Goal: Task Accomplishment & Management: Use online tool/utility

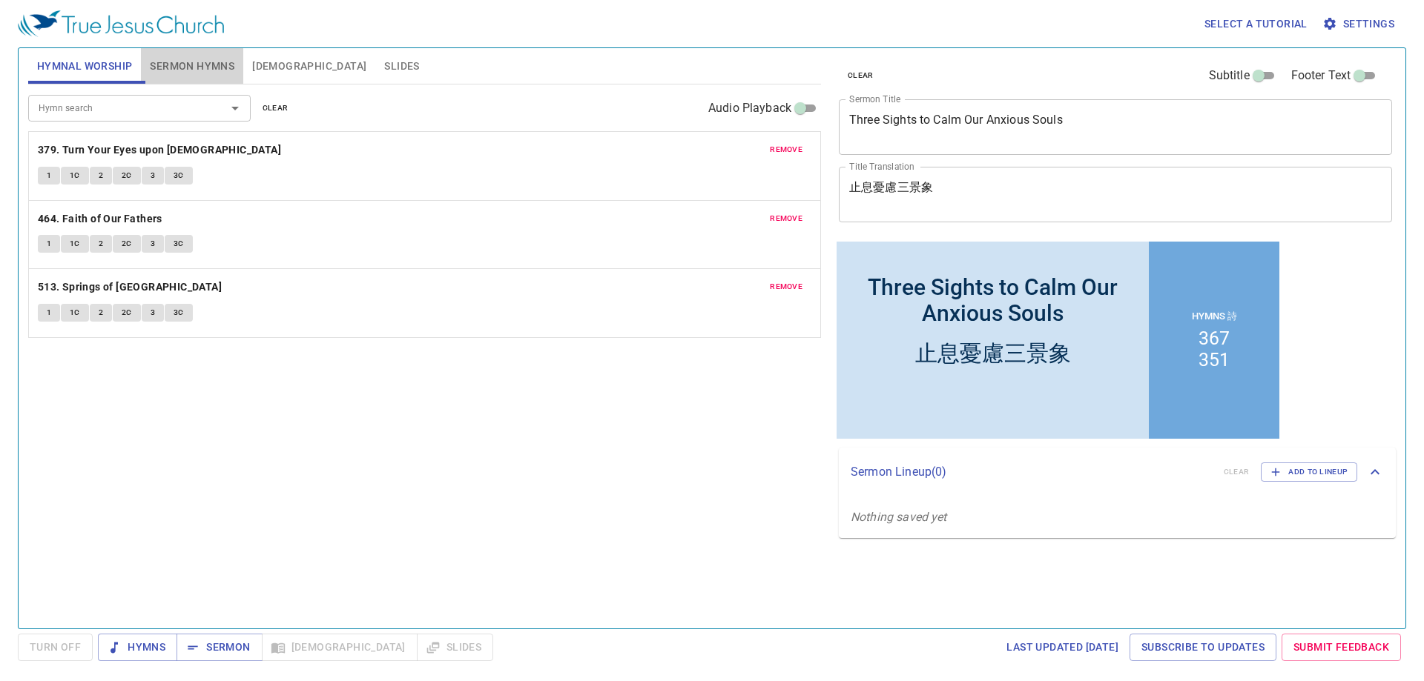
click at [183, 62] on span "Sermon Hymns" at bounding box center [192, 66] width 85 height 19
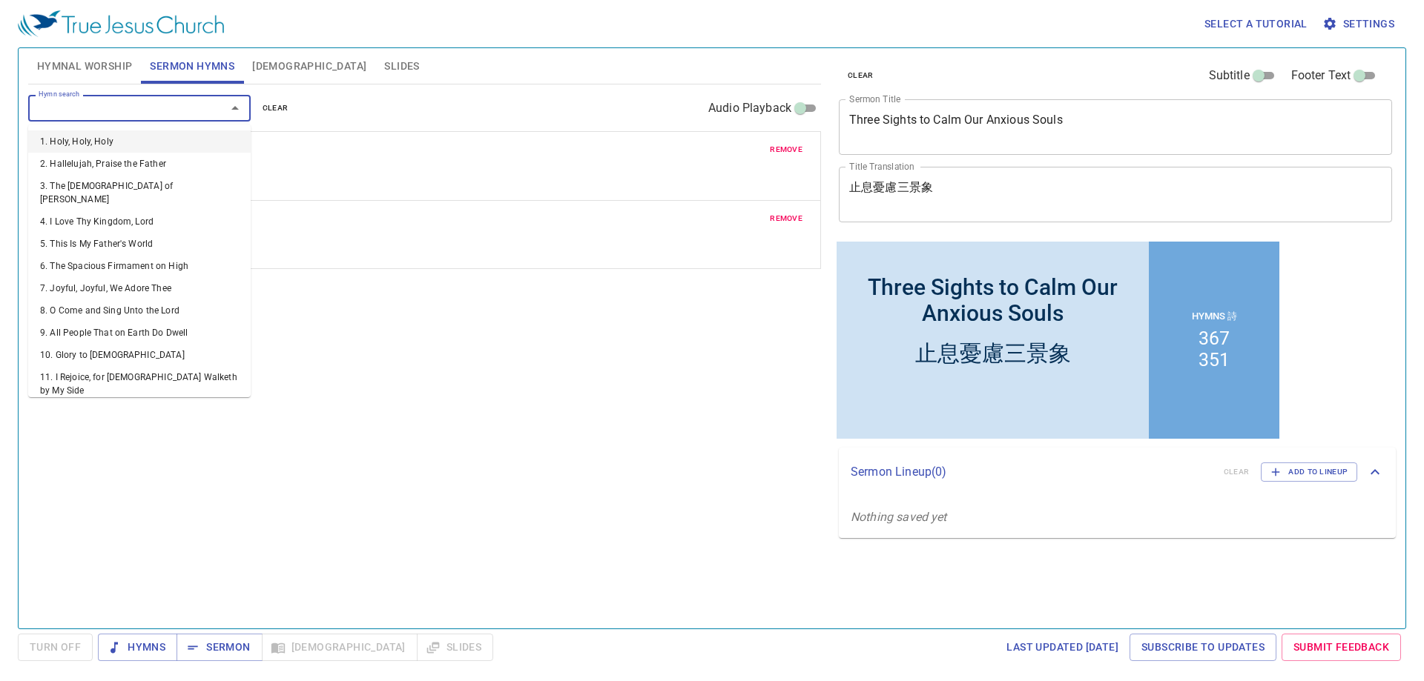
click at [128, 111] on input "Hymn search" at bounding box center [118, 107] width 170 height 17
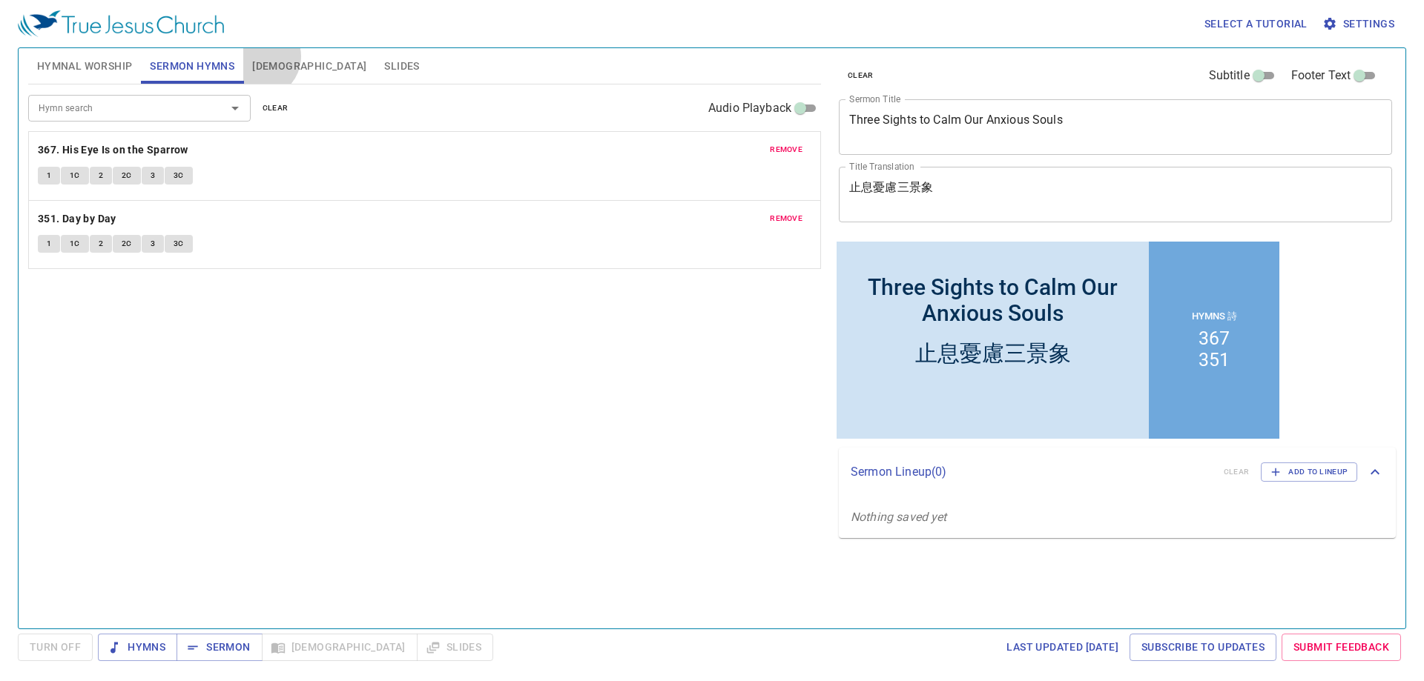
click at [259, 57] on span "[DEMOGRAPHIC_DATA]" at bounding box center [309, 66] width 114 height 19
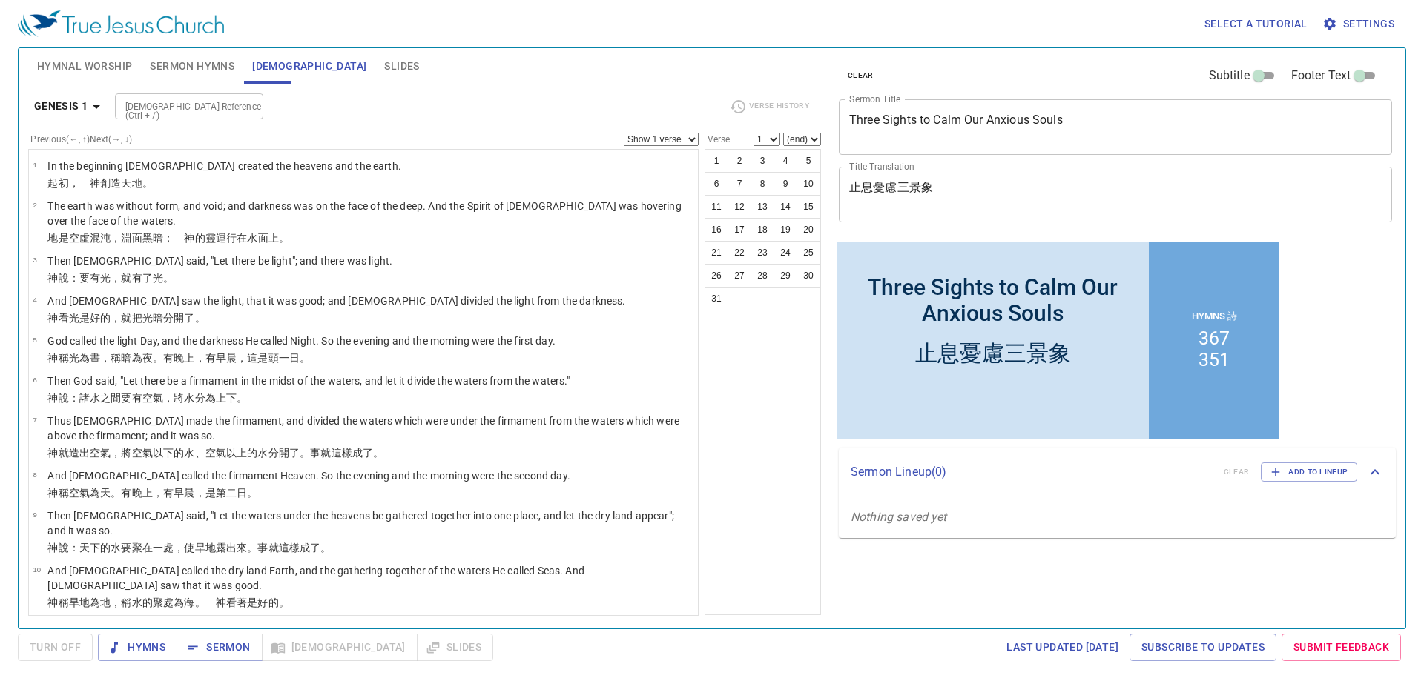
click at [76, 57] on span "Hymnal Worship" at bounding box center [85, 66] width 96 height 19
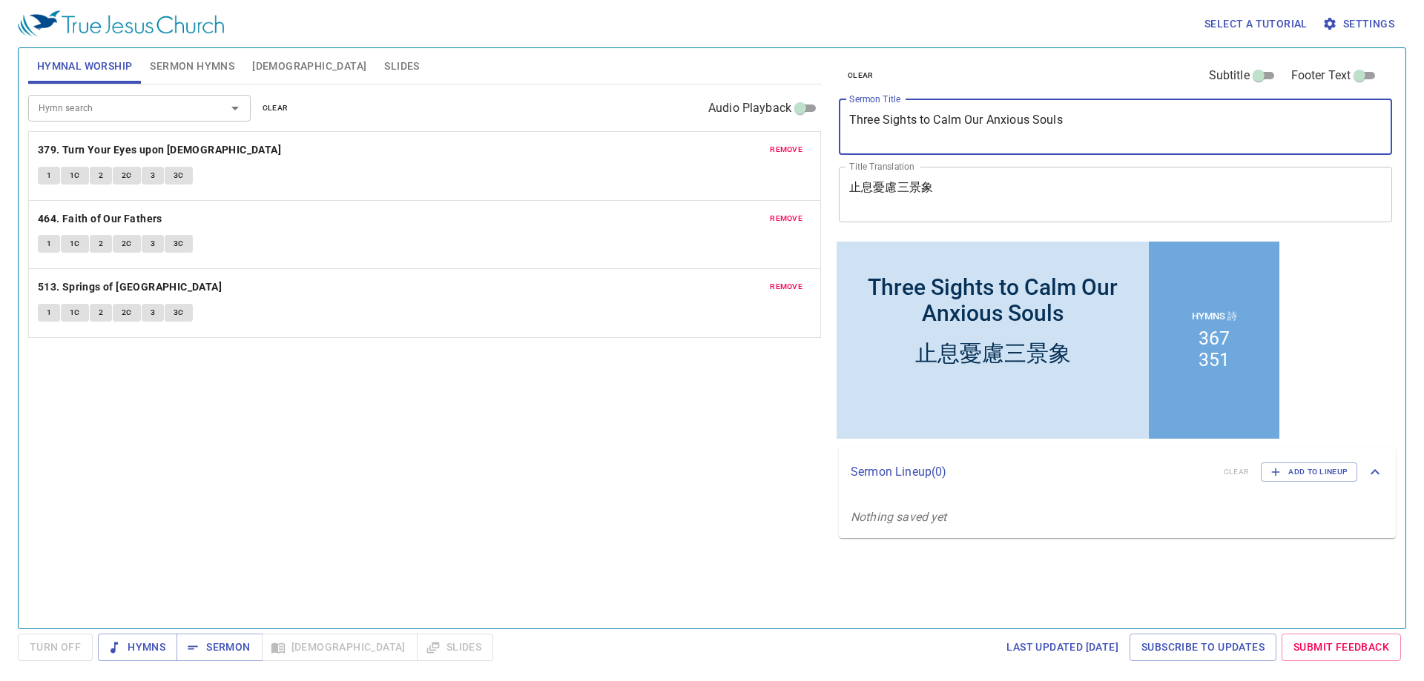
click at [945, 116] on textarea "Three Sights to Calm Our Anxious Souls" at bounding box center [1115, 127] width 532 height 28
paste textarea "Journeying Across the Wildernes"
type textarea "Journeying Across the Wilderness"
click at [918, 167] on div "止息憂慮三景象 x Title Translation" at bounding box center [1115, 195] width 553 height 56
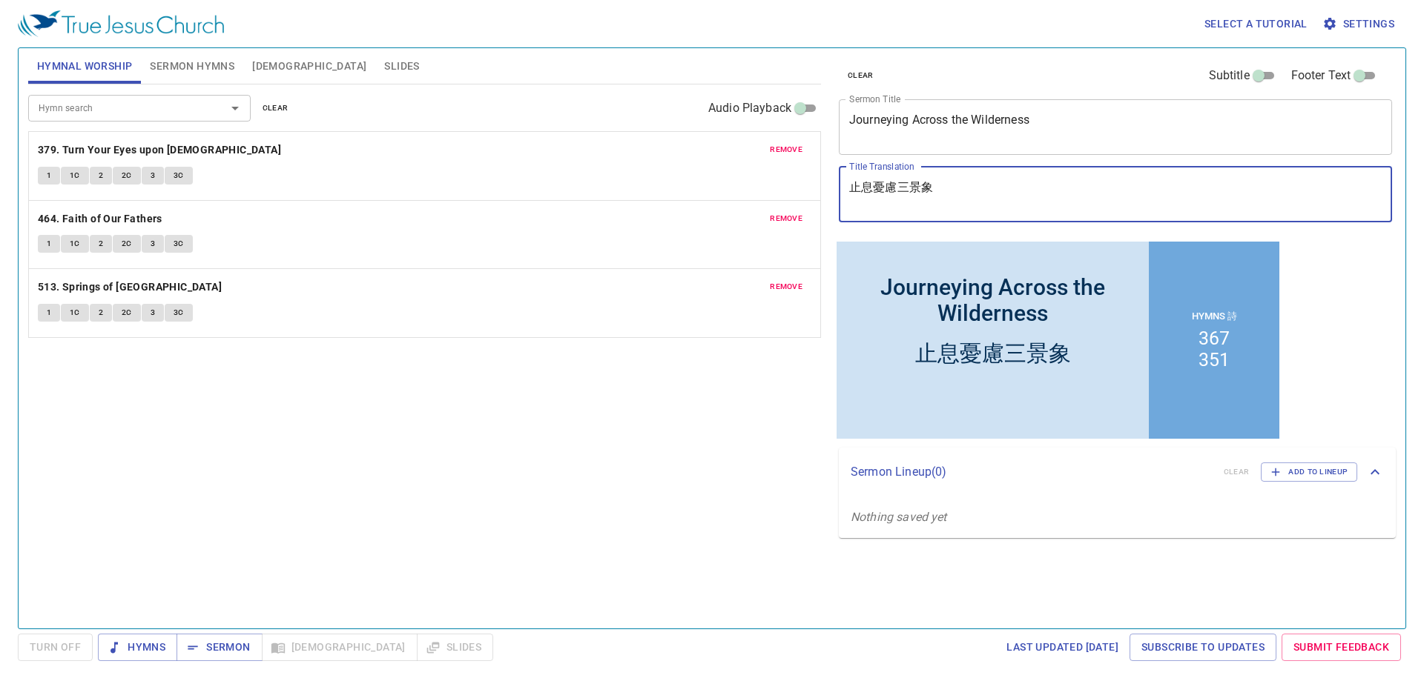
click at [918, 192] on textarea "止息憂慮三景象" at bounding box center [1115, 194] width 532 height 28
paste textarea "穿過曠野"
type textarea "穿過曠野"
click at [214, 62] on span "Sermon Hymns" at bounding box center [192, 66] width 85 height 19
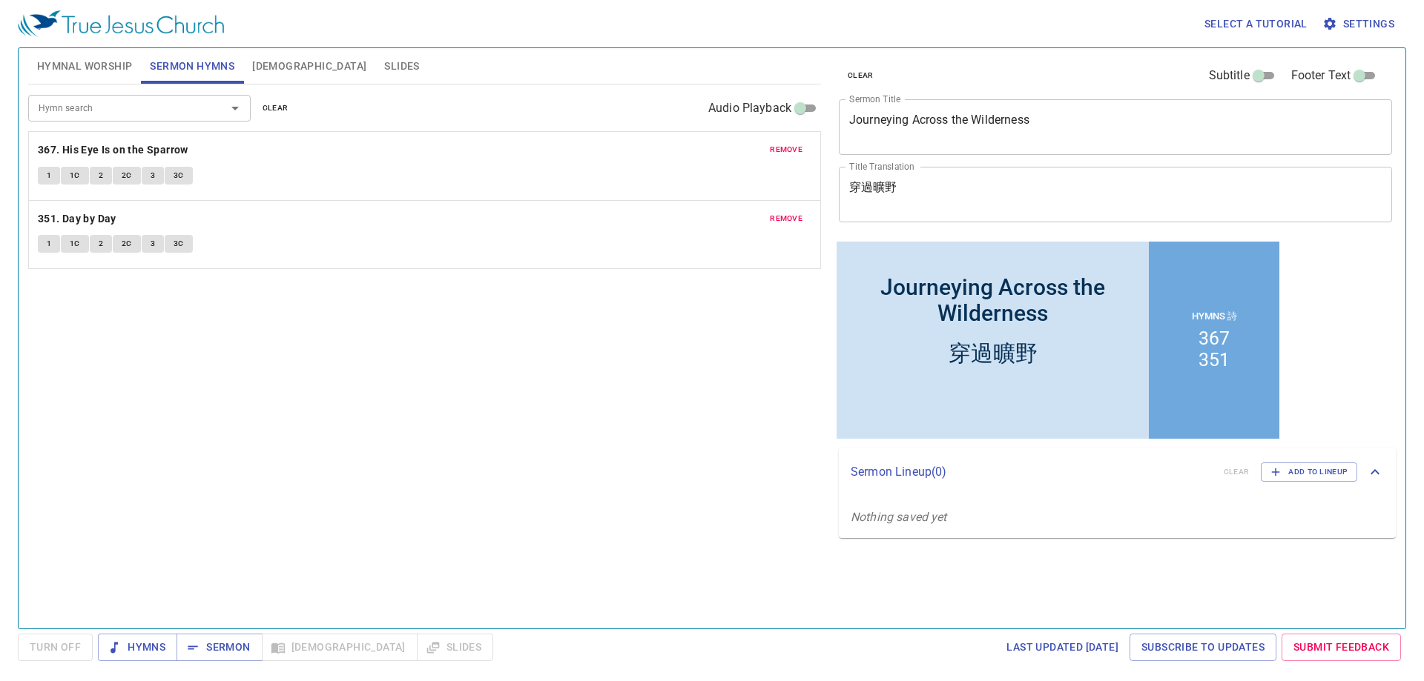
click at [82, 110] on input "Hymn search" at bounding box center [118, 107] width 170 height 17
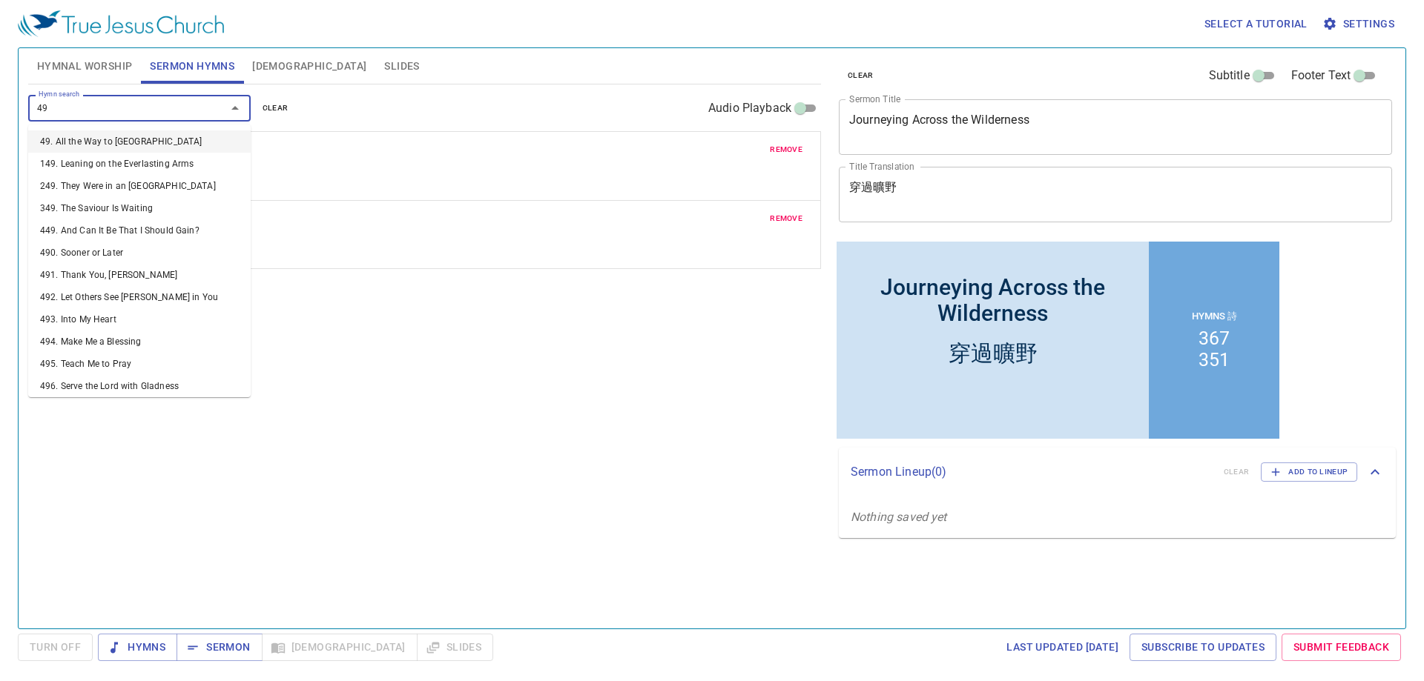
type input "497"
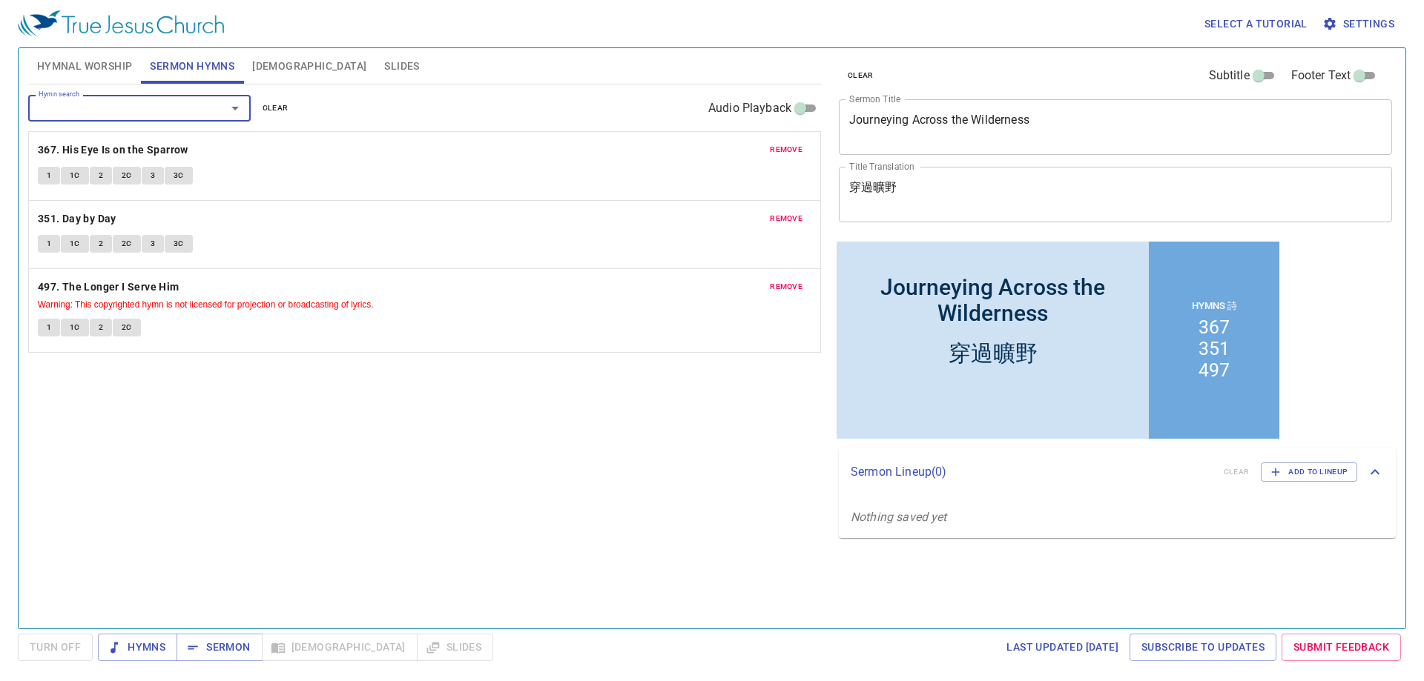
click at [793, 151] on span "remove" at bounding box center [786, 149] width 33 height 13
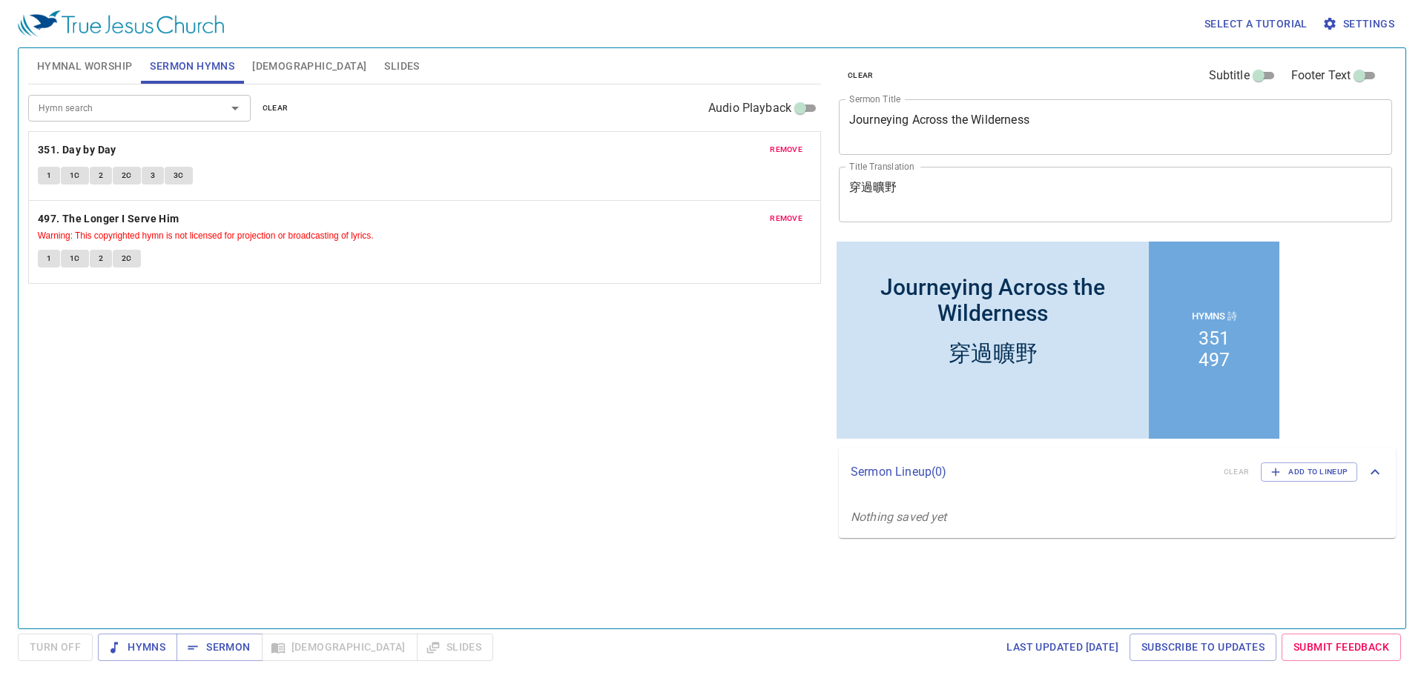
click at [793, 151] on span "remove" at bounding box center [786, 149] width 33 height 13
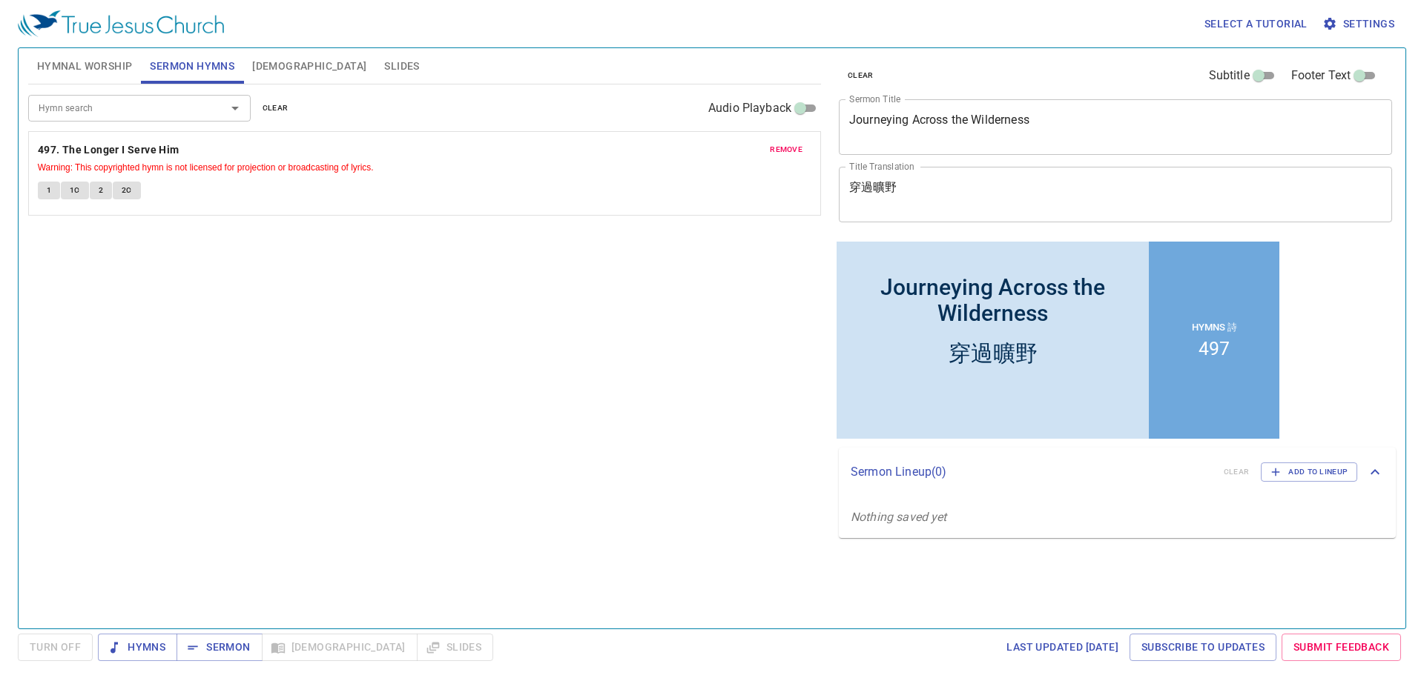
click at [134, 101] on input "Hymn search" at bounding box center [118, 107] width 170 height 17
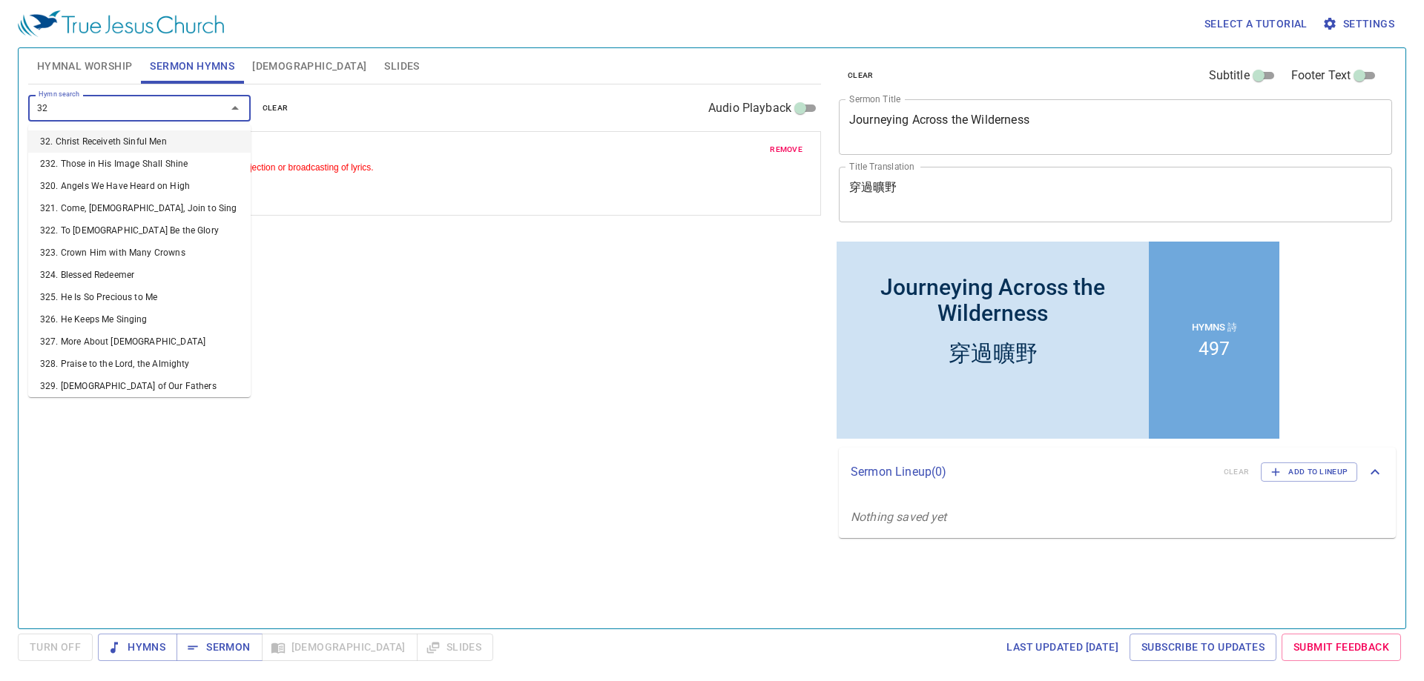
type input "325"
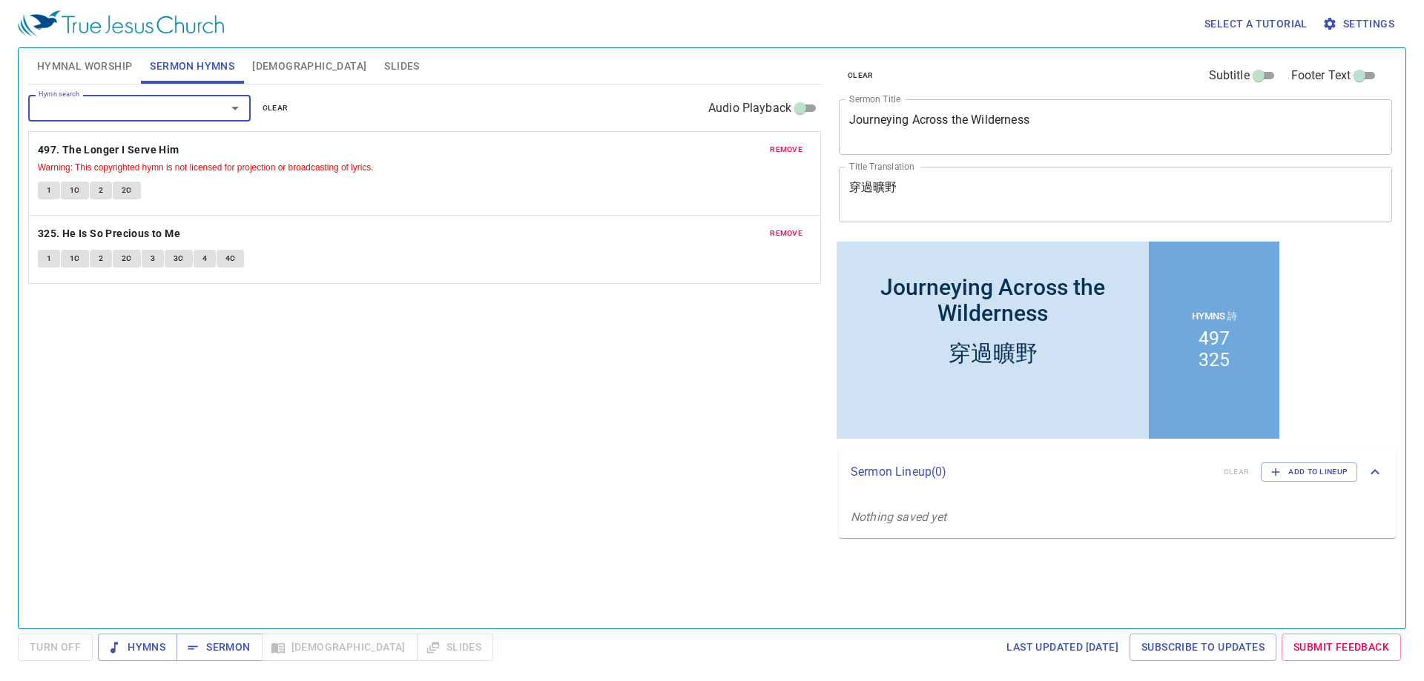
click at [91, 55] on button "Hymnal Worship" at bounding box center [84, 66] width 113 height 36
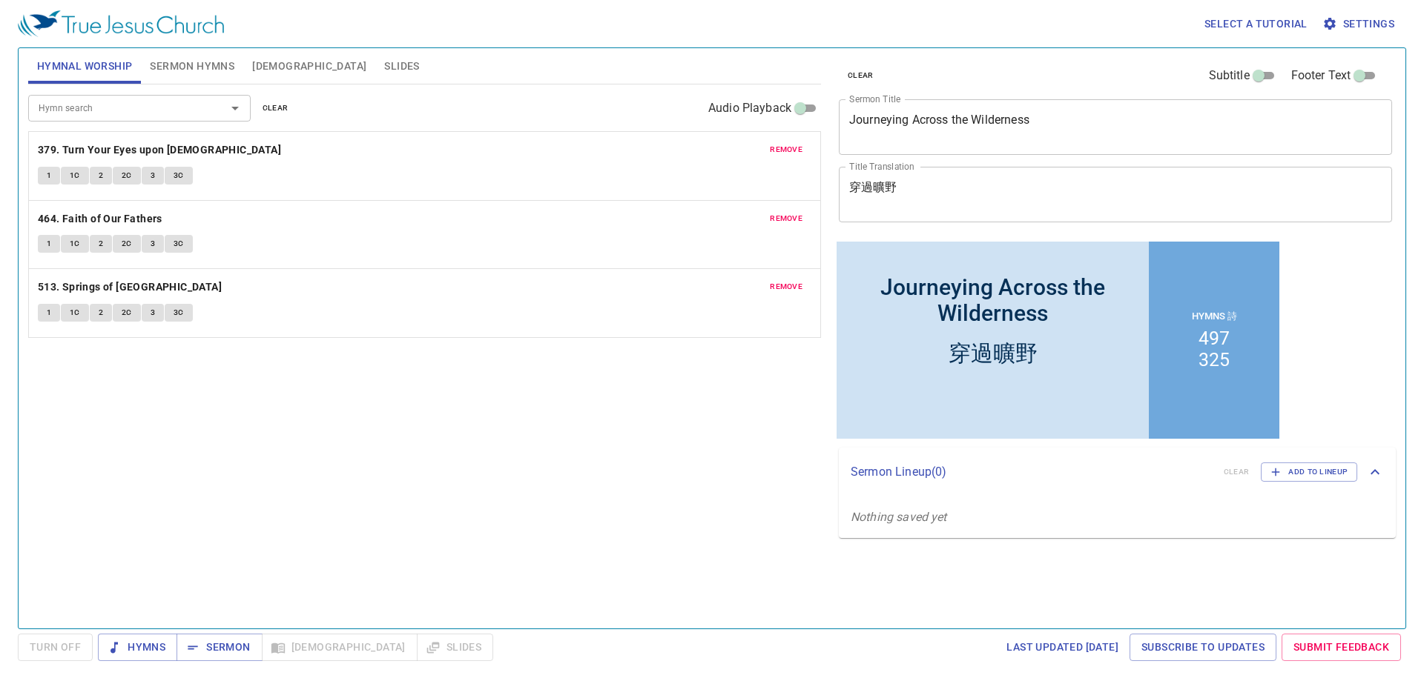
click at [777, 148] on span "remove" at bounding box center [786, 149] width 33 height 13
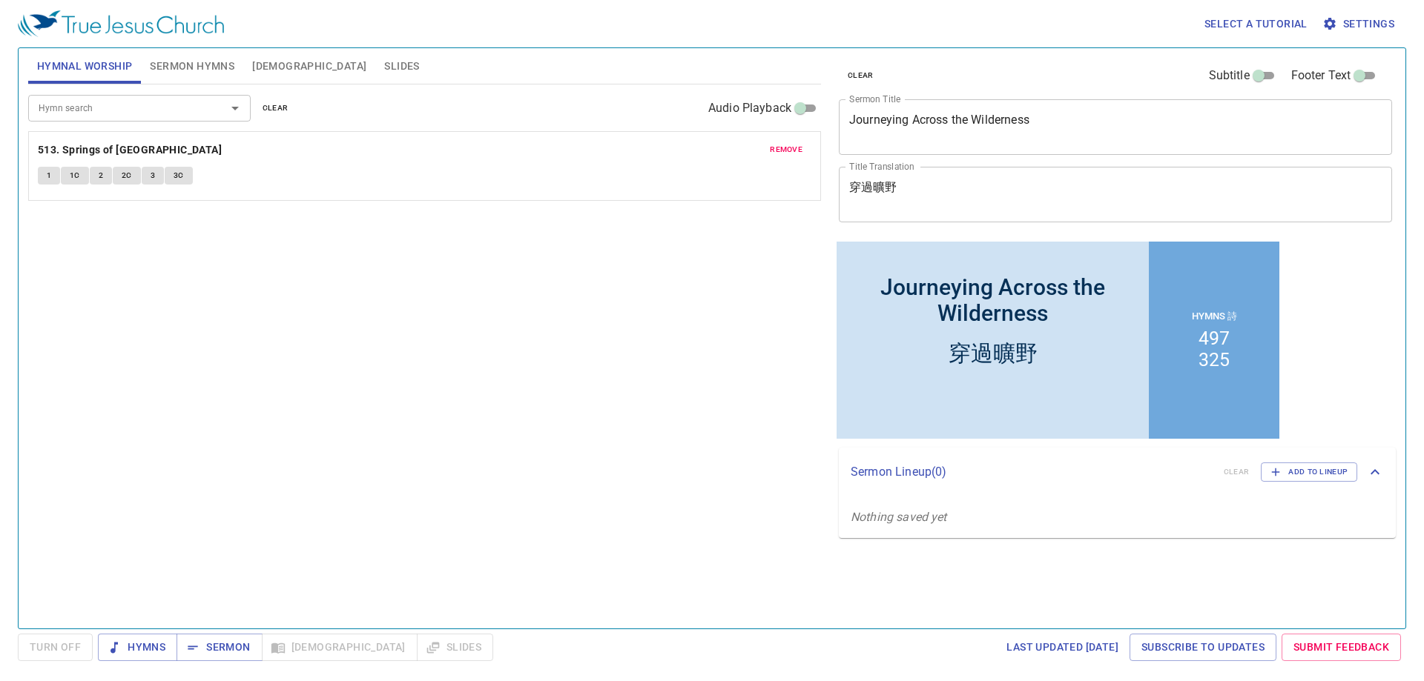
click at [777, 148] on span "remove" at bounding box center [786, 149] width 33 height 13
click at [125, 116] on input "Hymn search" at bounding box center [118, 107] width 170 height 17
click at [196, 638] on span "Sermon" at bounding box center [219, 647] width 62 height 19
click at [187, 82] on button "Sermon Hymns" at bounding box center [192, 66] width 102 height 36
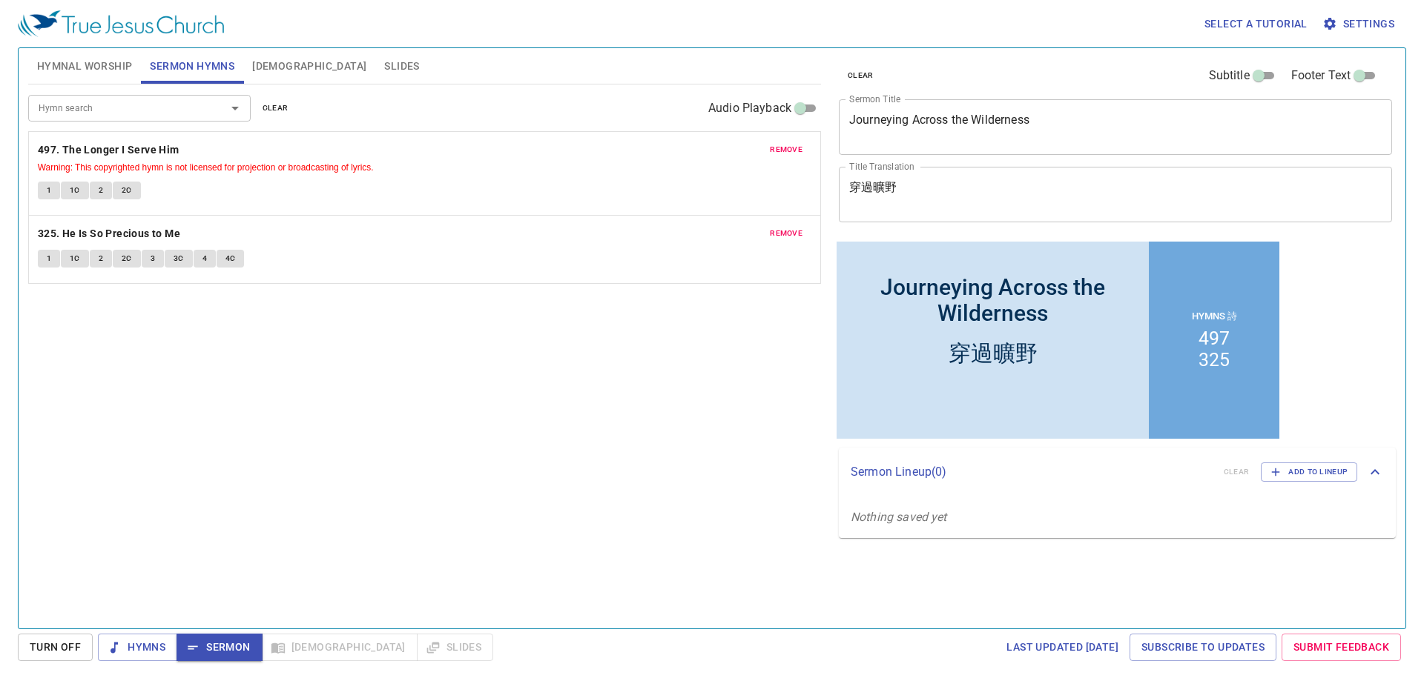
click at [105, 67] on span "Hymnal Worship" at bounding box center [85, 66] width 96 height 19
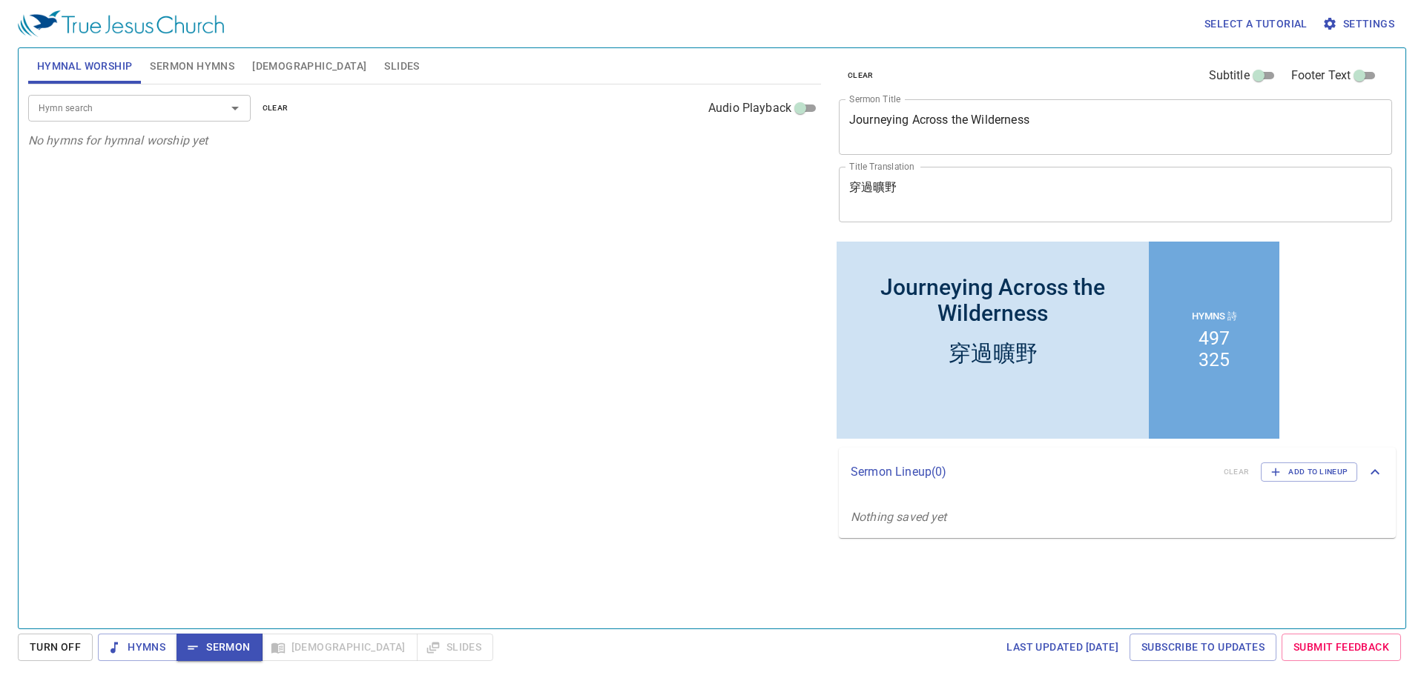
click at [113, 108] on input "Hymn search" at bounding box center [118, 107] width 170 height 17
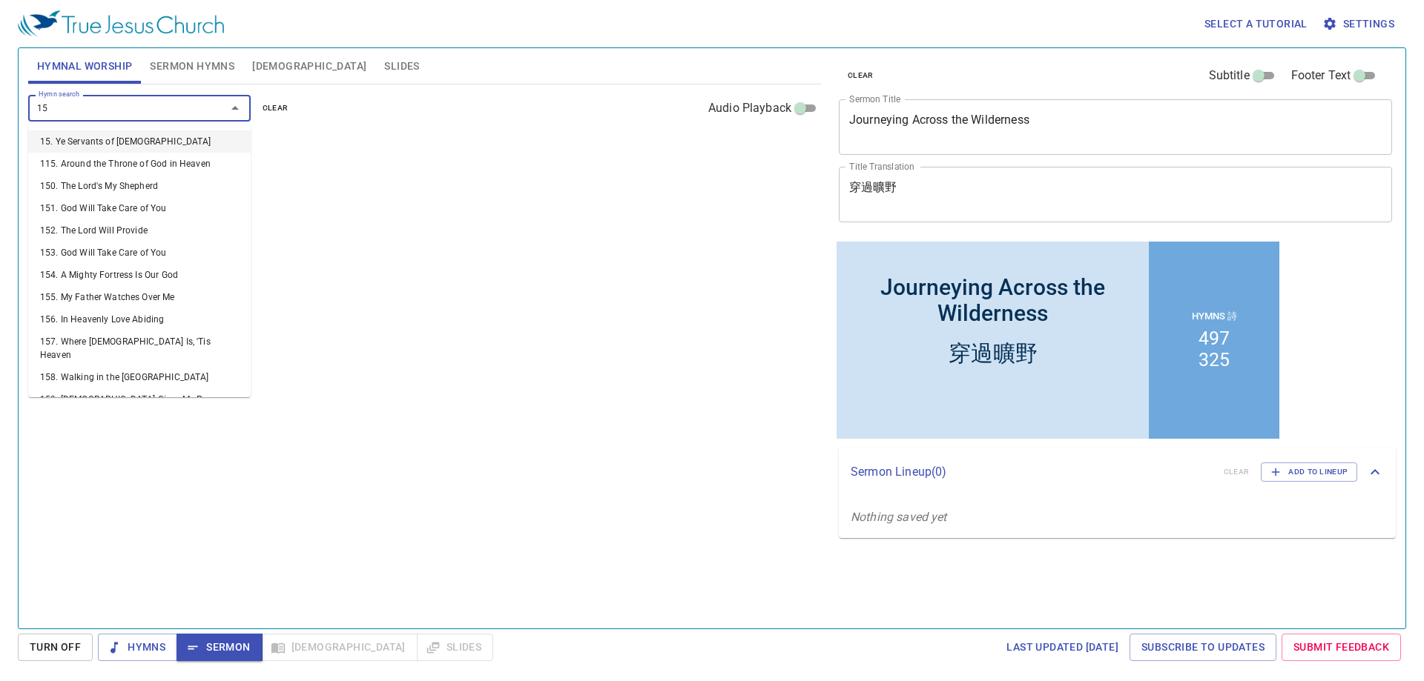
type input "151"
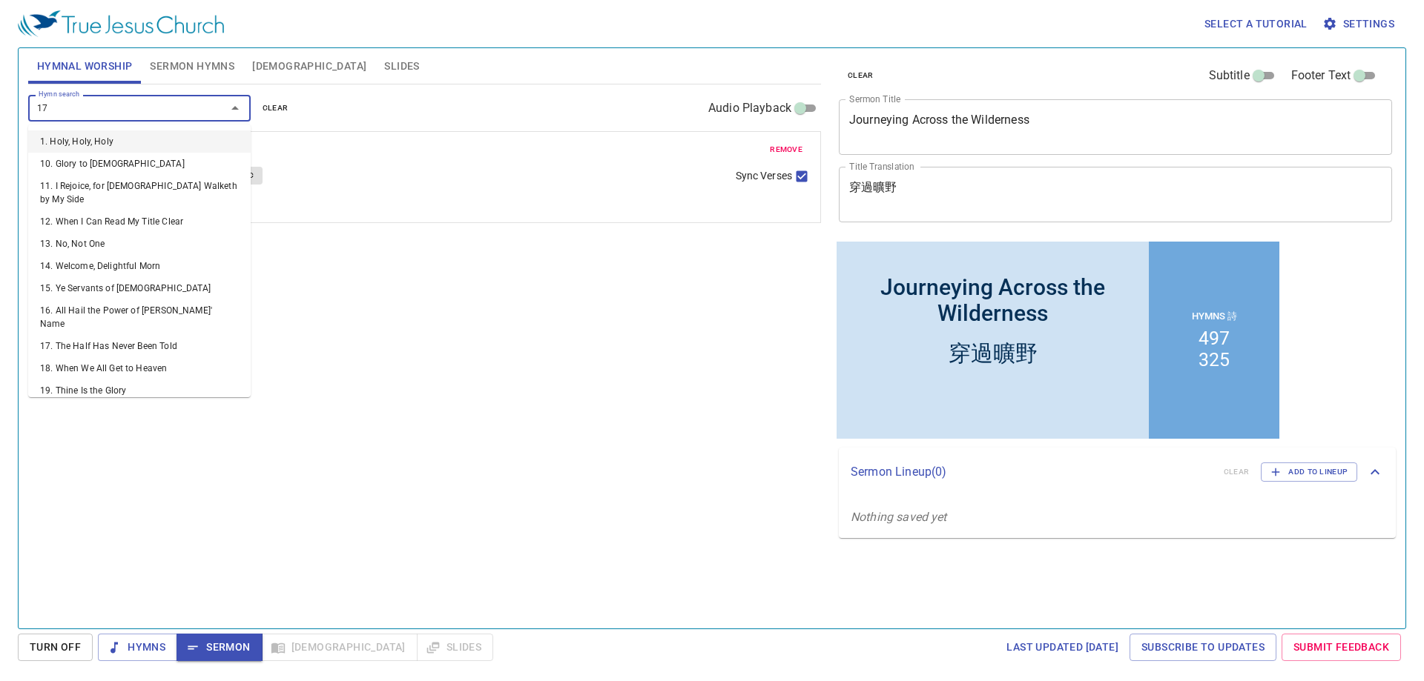
type input "177"
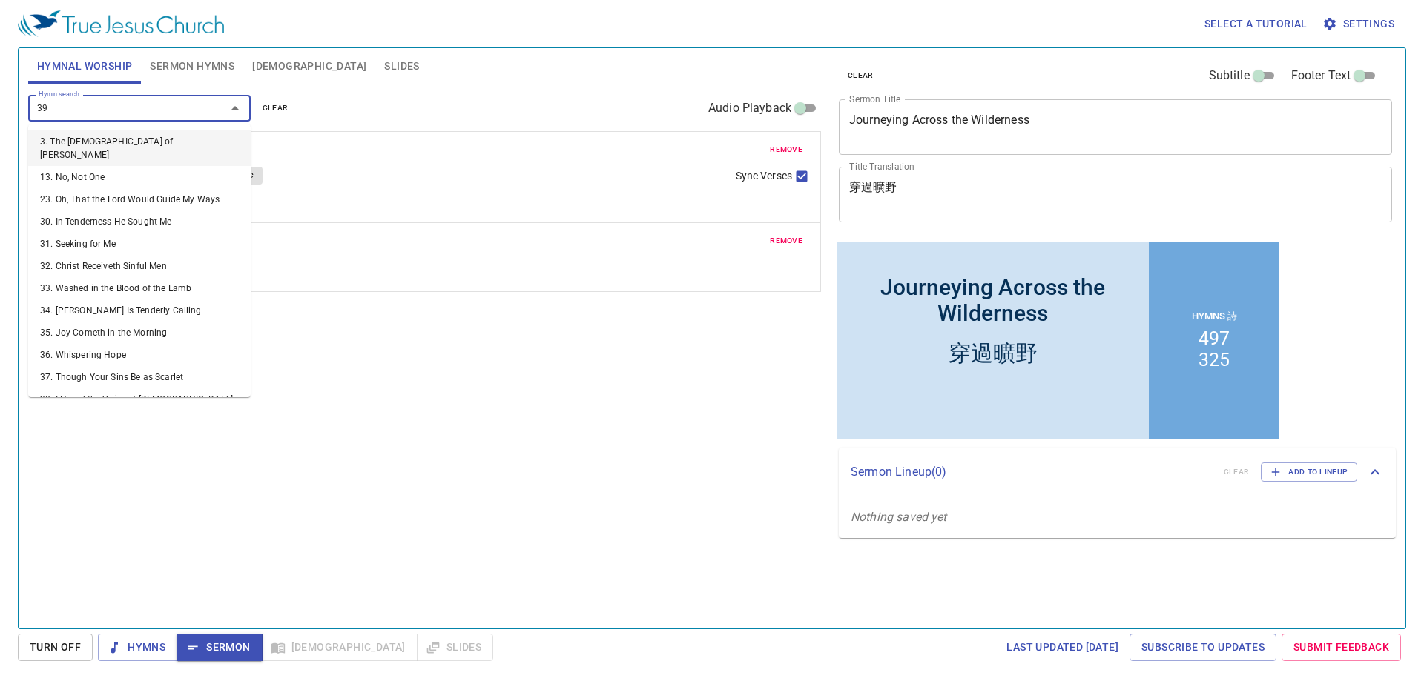
type input "391"
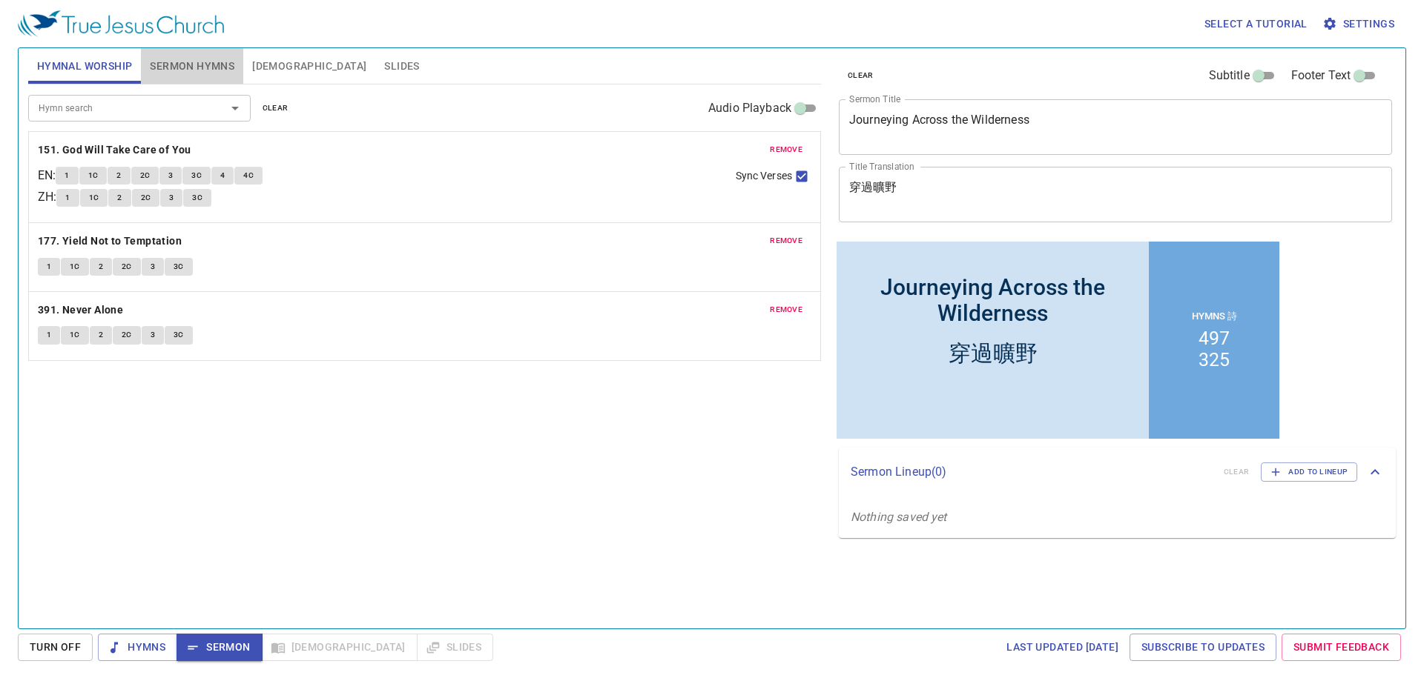
click at [173, 73] on span "Sermon Hymns" at bounding box center [192, 66] width 85 height 19
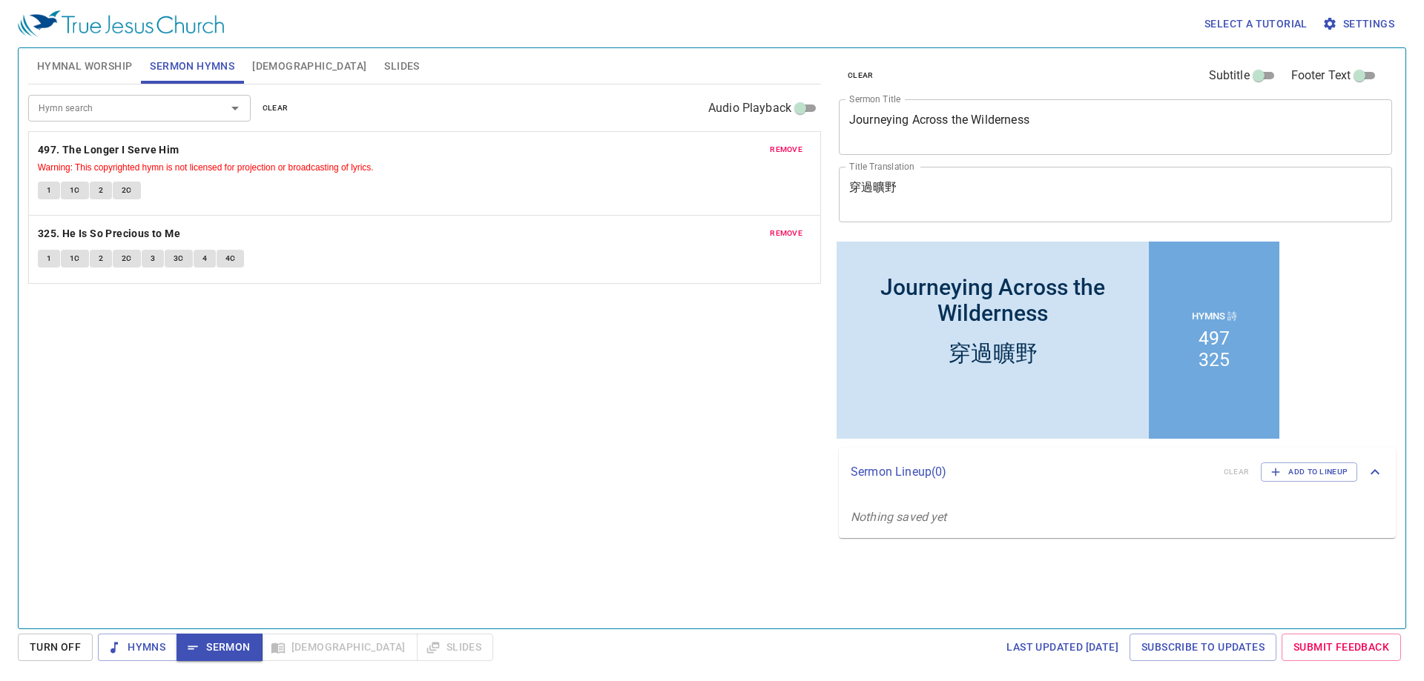
click at [105, 67] on span "Hymnal Worship" at bounding box center [85, 66] width 96 height 19
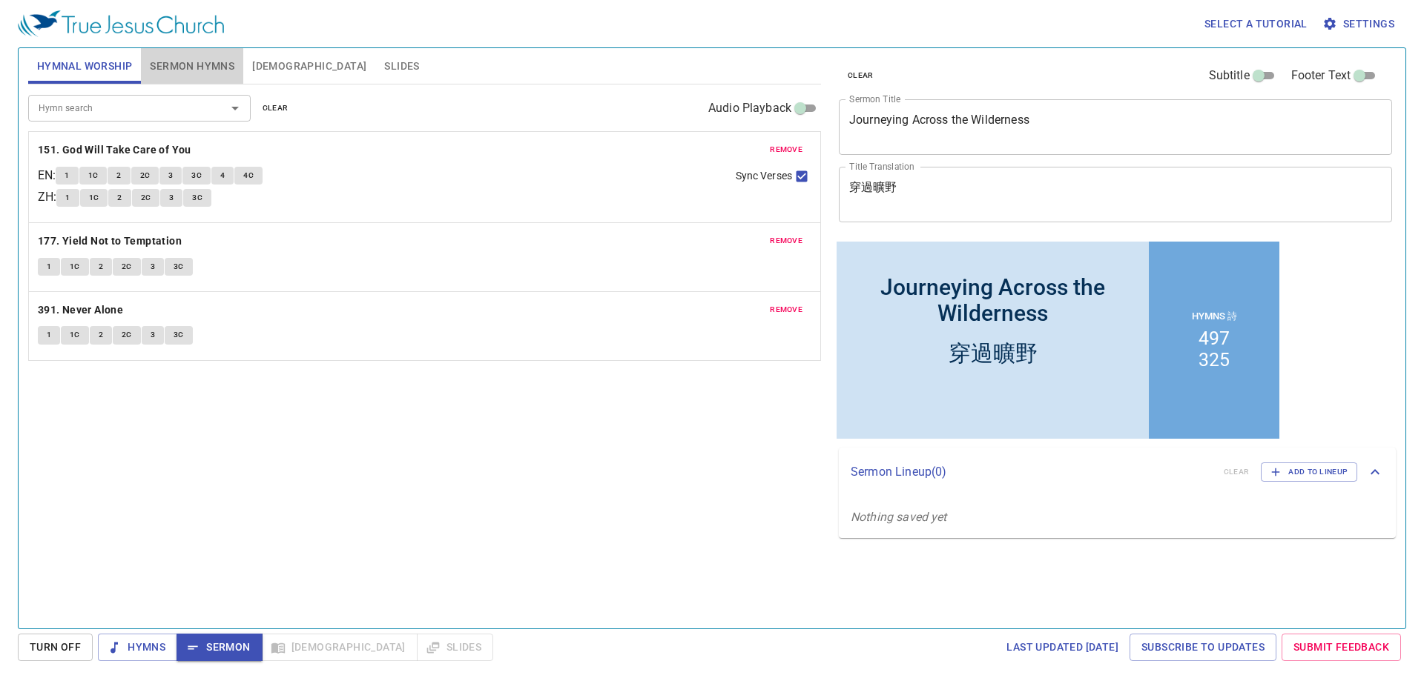
click at [188, 58] on span "Sermon Hymns" at bounding box center [192, 66] width 85 height 19
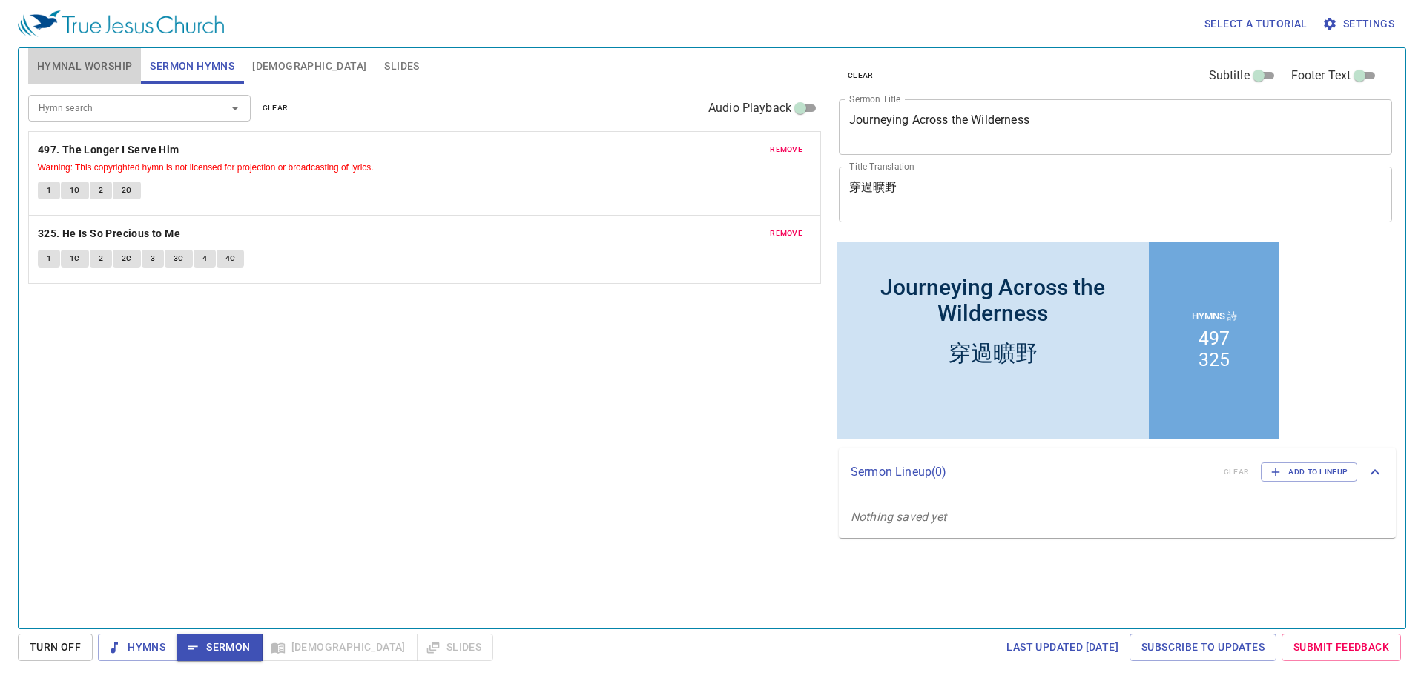
click at [81, 67] on span "Hymnal Worship" at bounding box center [85, 66] width 96 height 19
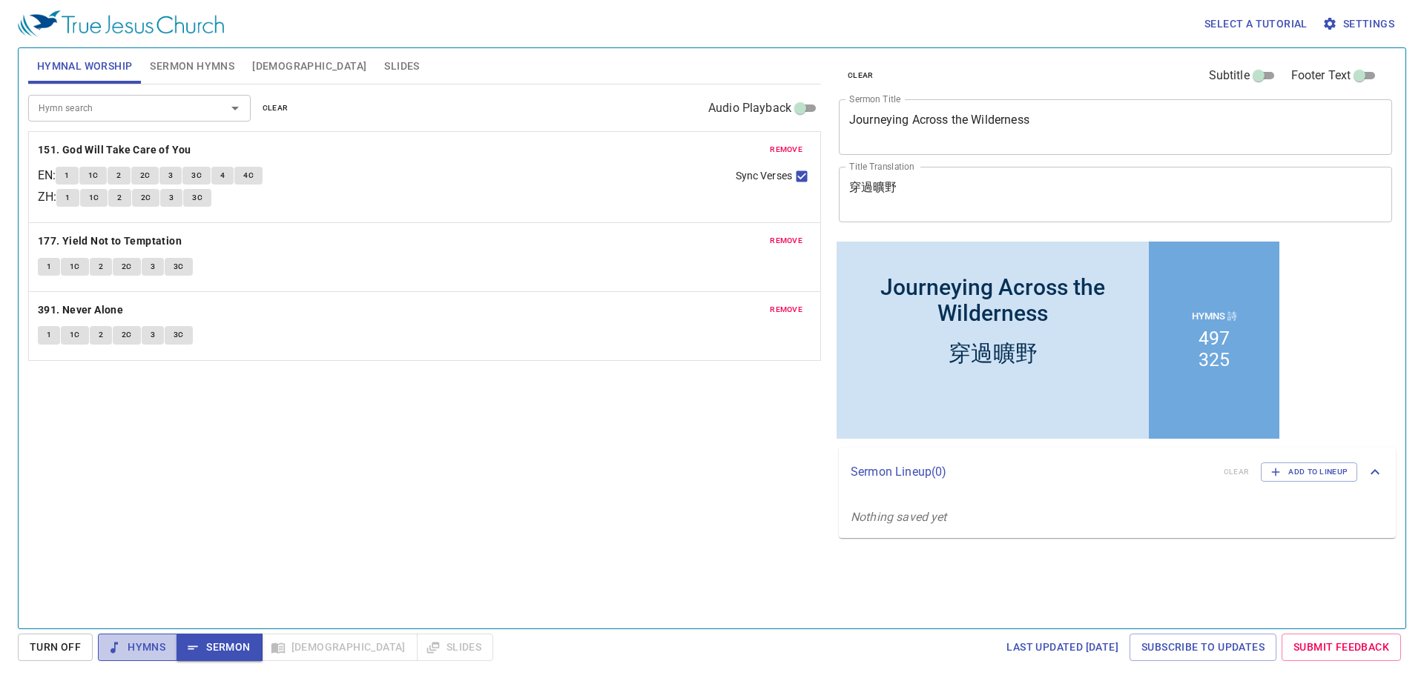
click at [112, 658] on button "Hymns" at bounding box center [137, 647] width 79 height 27
click at [414, 508] on div "Hymn search Hymn search clear Audio Playback remove 151. God Will Take Care of …" at bounding box center [424, 351] width 793 height 532
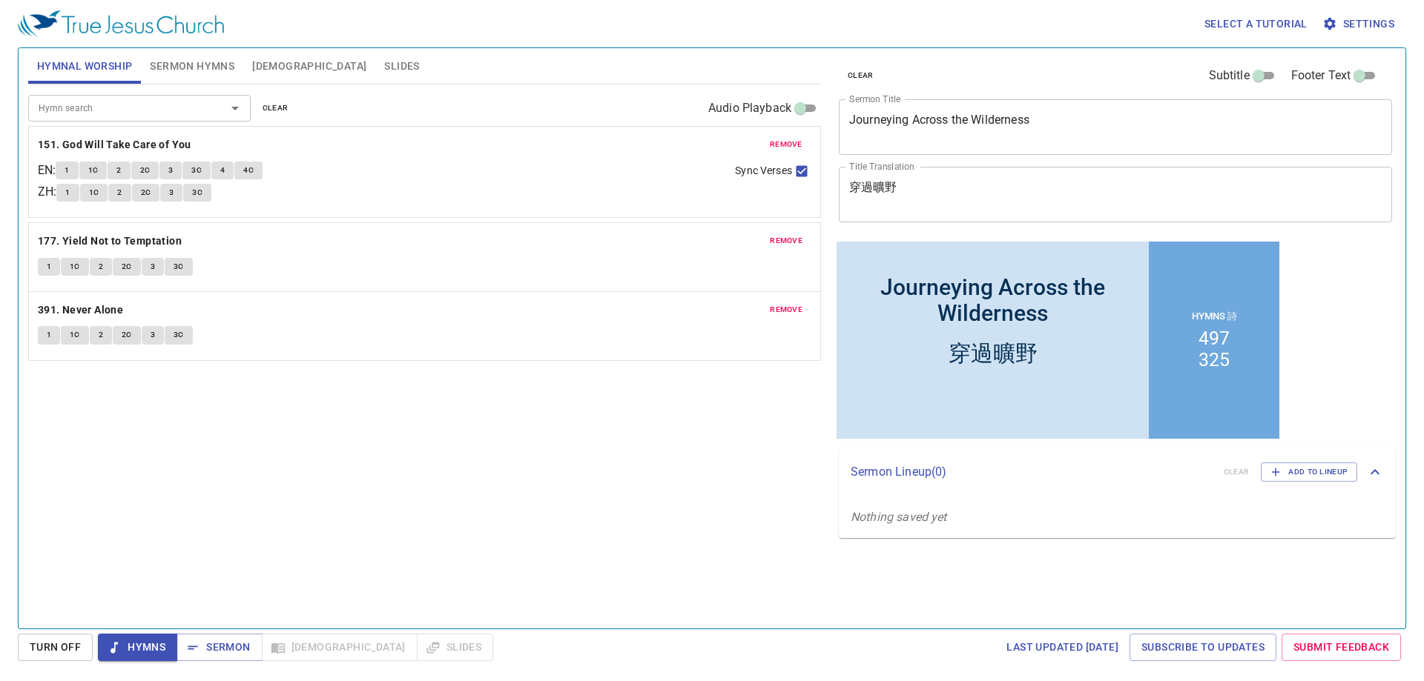
drag, startPoint x: 102, startPoint y: 151, endPoint x: 66, endPoint y: 153, distance: 36.4
click at [66, 291] on div "remove 151. God Will Take Care of You EN : 1 1C 2 2C 3 3C 4 4C ZH : 1 1C 2 2C 3…" at bounding box center [424, 326] width 793 height 70
click at [69, 171] on span "1" at bounding box center [67, 175] width 4 height 13
click at [253, 440] on div "Hymn search Hymn search clear Audio Playback remove 151. God Will Take Care of …" at bounding box center [424, 351] width 793 height 532
click at [226, 437] on div "Hymn search Hymn search clear Audio Playback remove 151. God Will Take Care of …" at bounding box center [424, 351] width 793 height 532
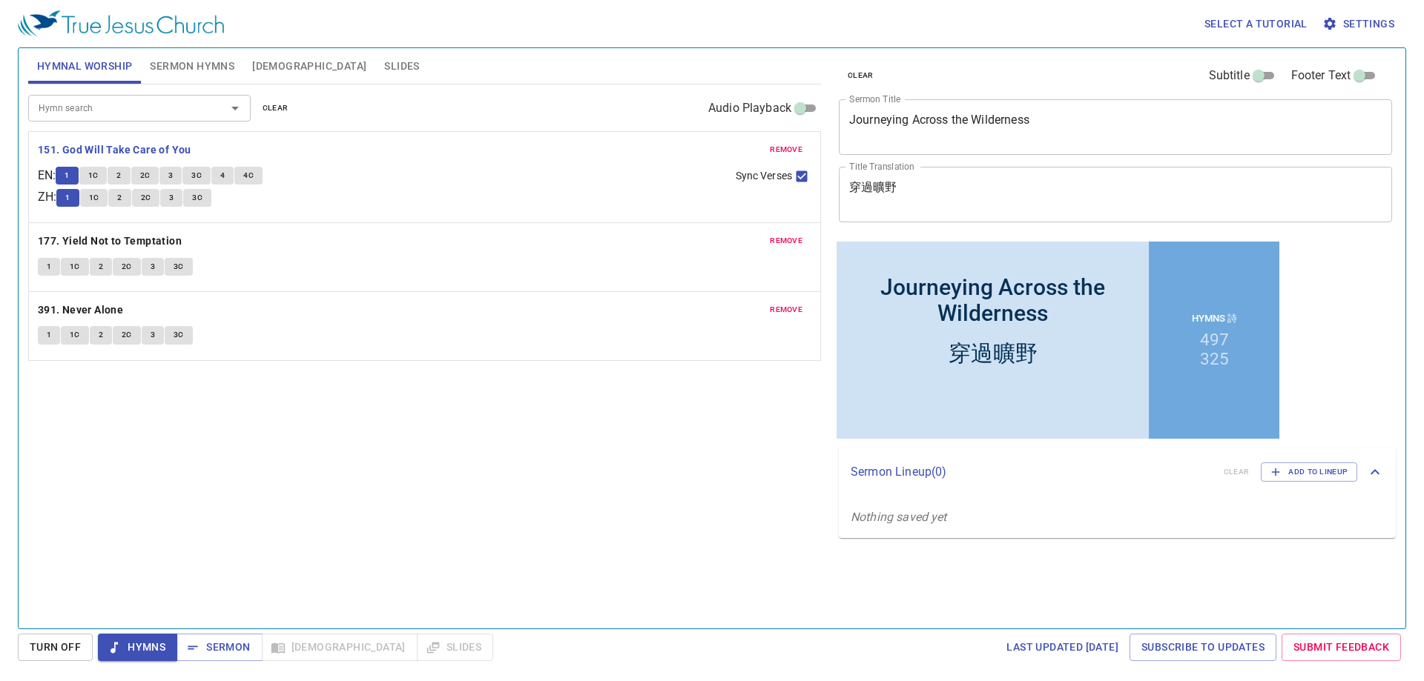
click at [239, 429] on div "Hymn search Hymn search clear Audio Playback remove 151. God Will Take Care of …" at bounding box center [424, 351] width 793 height 532
click at [239, 430] on div "Hymn search Hymn search clear Audio Playback remove 151. God Will Take Care of …" at bounding box center [424, 351] width 793 height 532
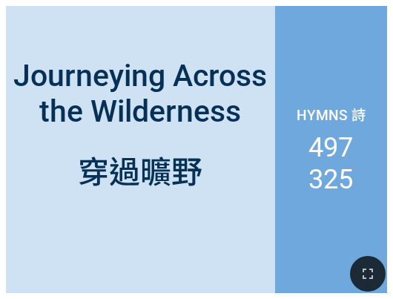
drag, startPoint x: 382, startPoint y: 271, endPoint x: 739, endPoint y: 440, distance: 395.0
click at [382, 271] on button "button" at bounding box center [368, 274] width 36 height 36
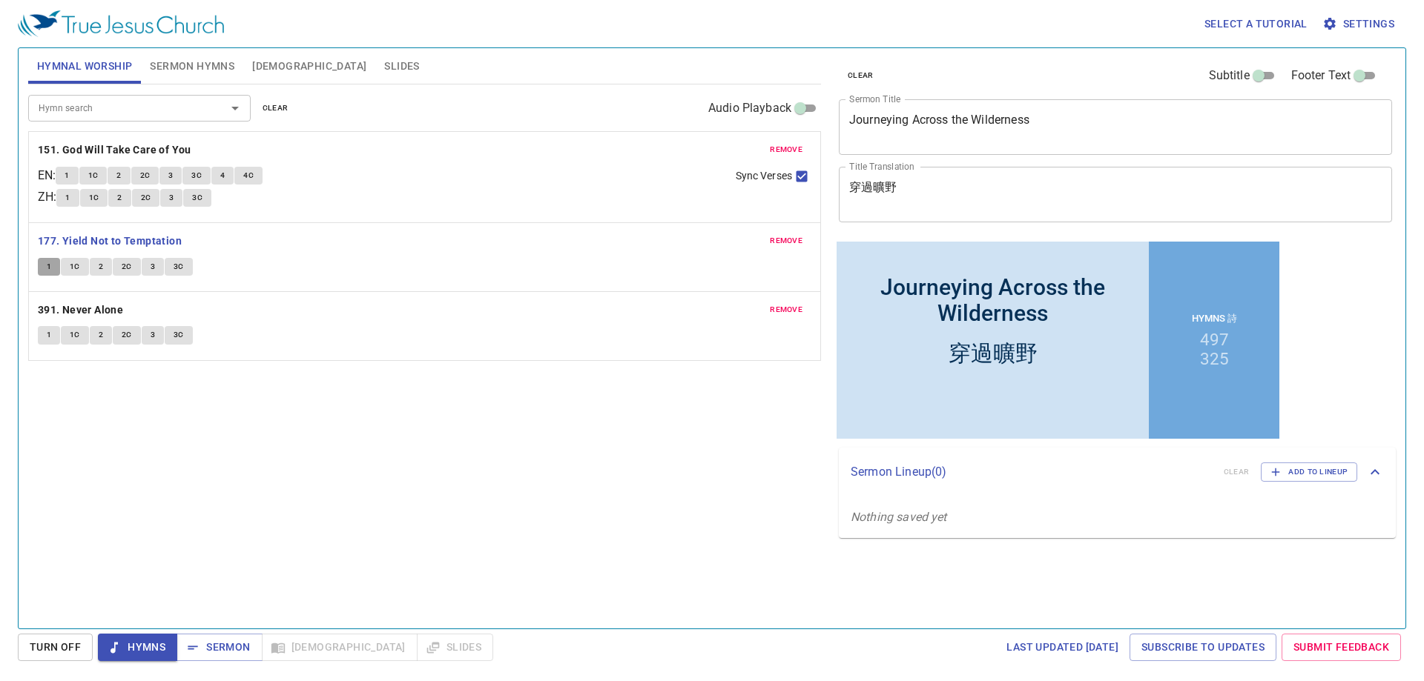
click at [40, 260] on button "1" at bounding box center [49, 267] width 22 height 18
click at [395, 252] on div "remove 177. Yield Not to Temptation 1 1C 2 2C 3 3C" at bounding box center [424, 257] width 791 height 68
click at [359, 497] on div "Hymn search Hymn search clear Audio Playback remove 151. God Will Take Care of …" at bounding box center [424, 351] width 793 height 532
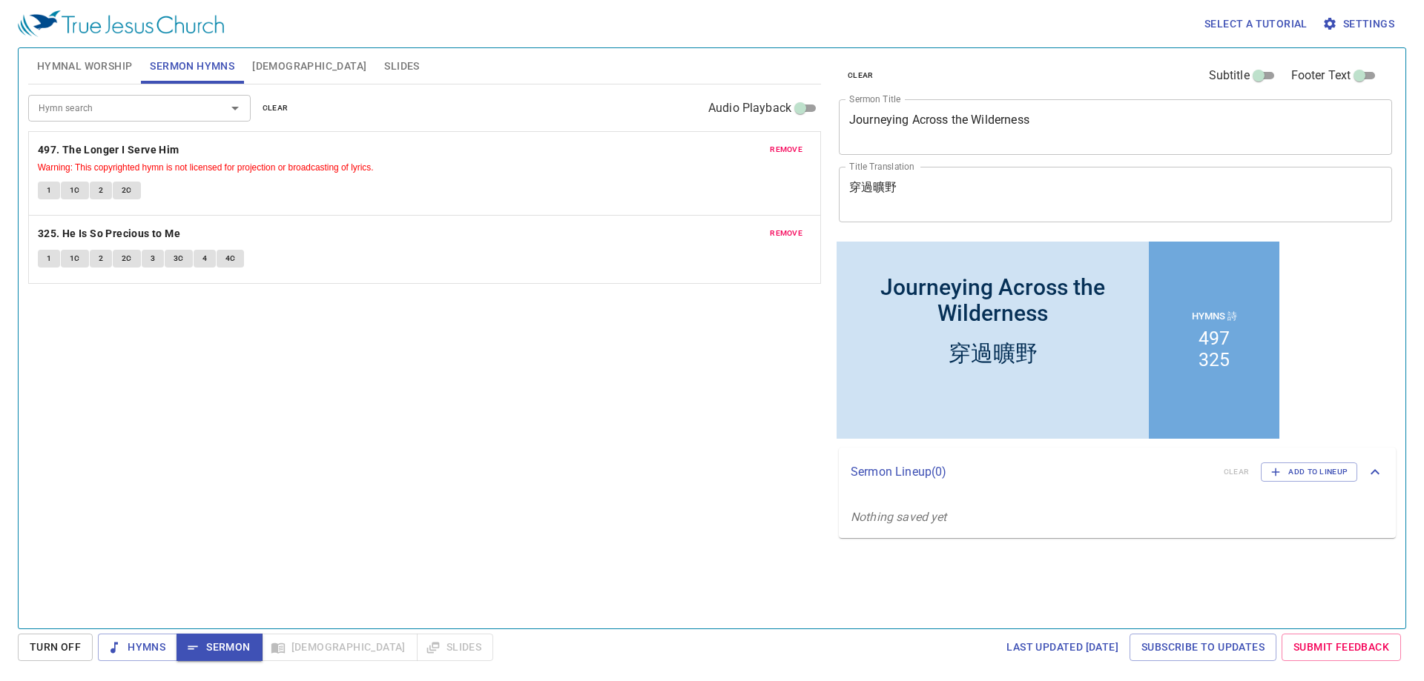
click at [53, 196] on button "1" at bounding box center [49, 191] width 22 height 18
click at [234, 457] on div "Hymn search Hymn search clear Audio Playback remove 497. The Longer I Serve Him…" at bounding box center [424, 351] width 793 height 532
click at [215, 446] on div "Hymn search Hymn search clear Audio Playback remove 497. The Longer I Serve Him…" at bounding box center [424, 351] width 793 height 532
click at [124, 232] on b "325. He Is So Precious to Me" at bounding box center [109, 234] width 142 height 19
click at [427, 368] on div "Hymn search Hymn search clear Audio Playback remove 497. The Longer I Serve Him…" at bounding box center [424, 351] width 793 height 532
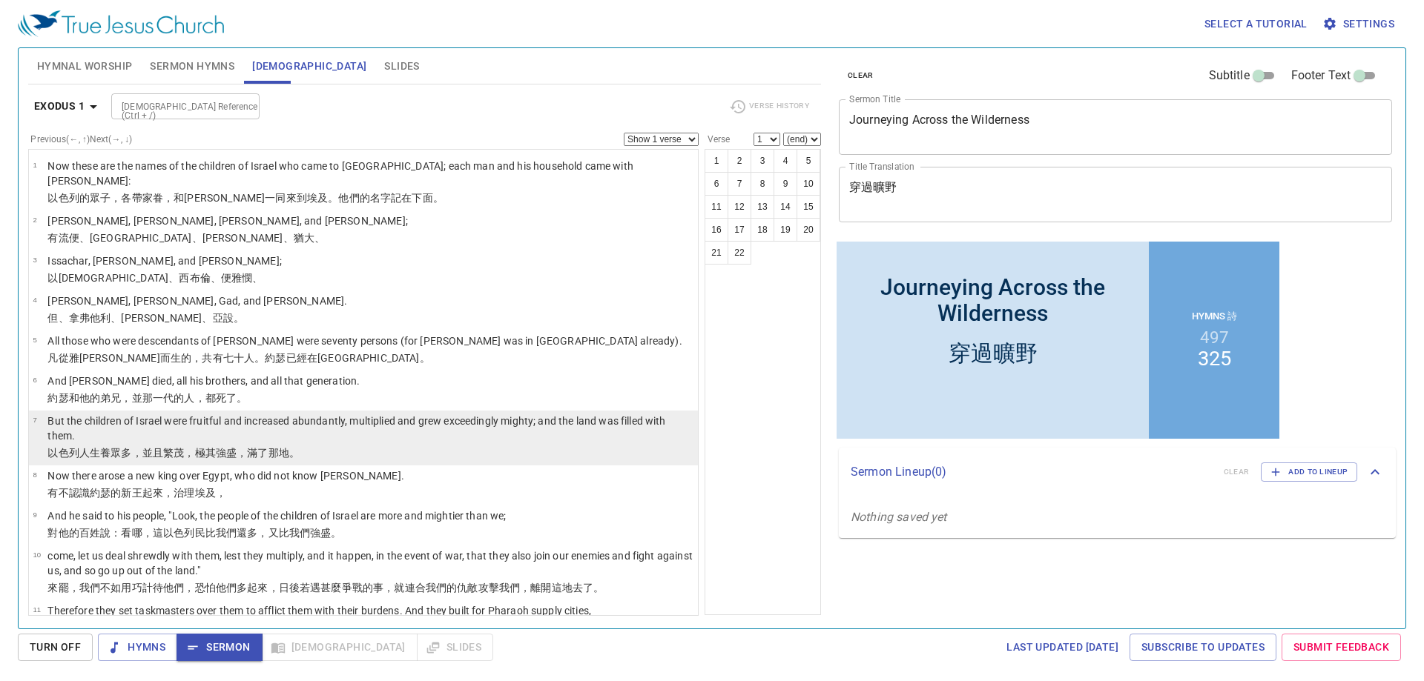
click at [242, 423] on p "But the children of Israel were fruitful and increased abundantly, multiplied a…" at bounding box center [370, 429] width 646 height 30
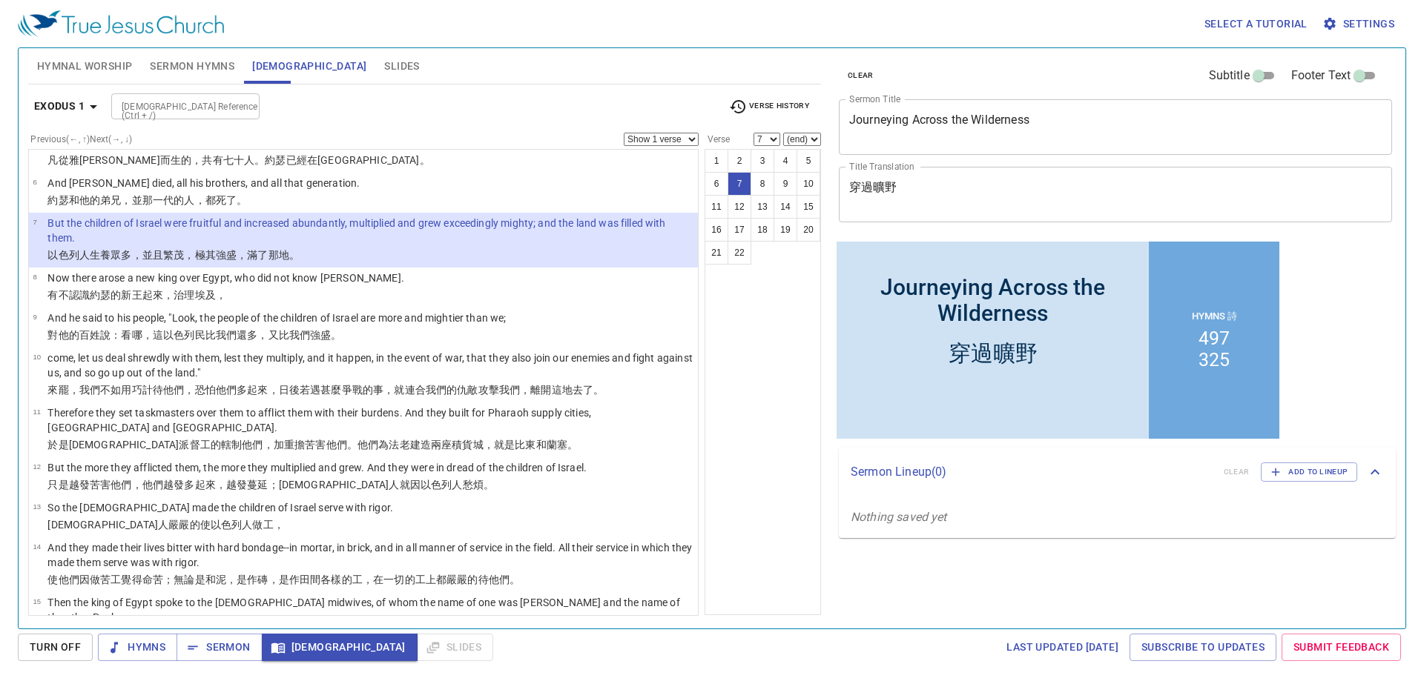
scroll to position [173, 0]
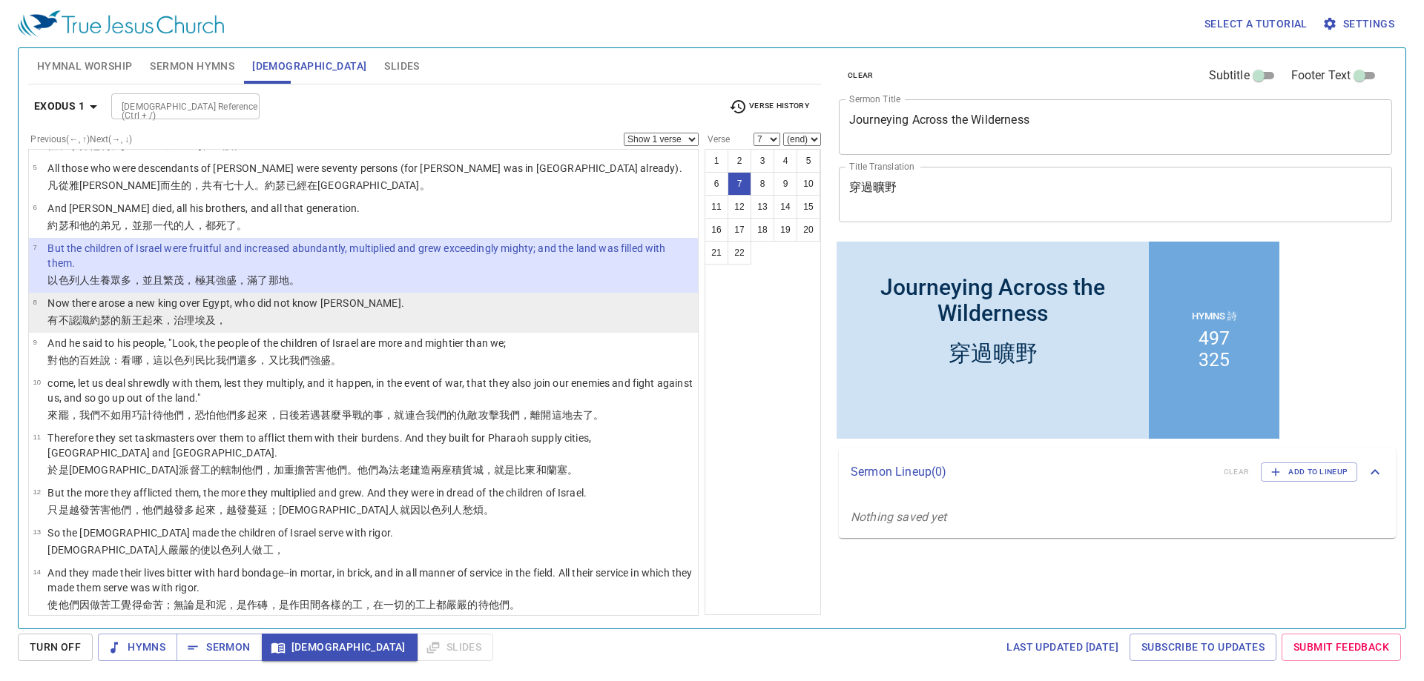
click at [242, 313] on p "有不認識 約瑟 的新 王 起來 ，治理埃及 ，" at bounding box center [225, 320] width 357 height 15
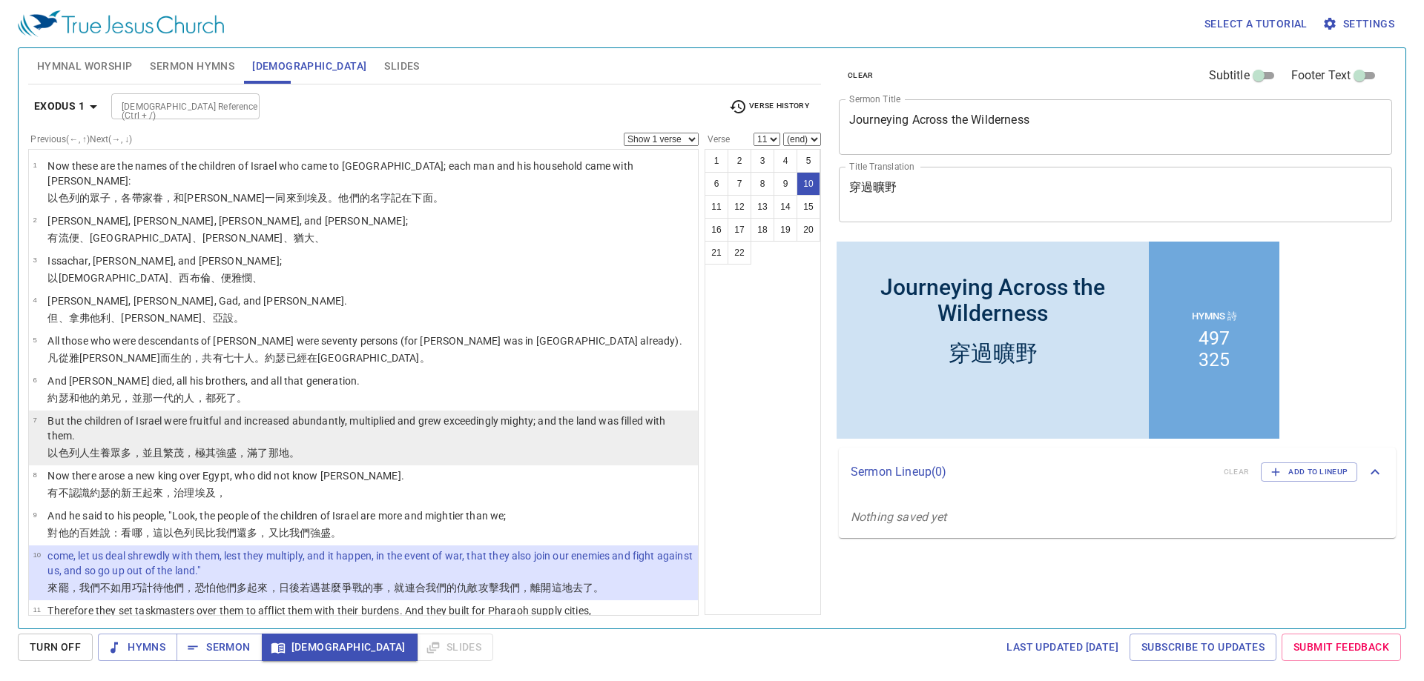
scroll to position [231, 0]
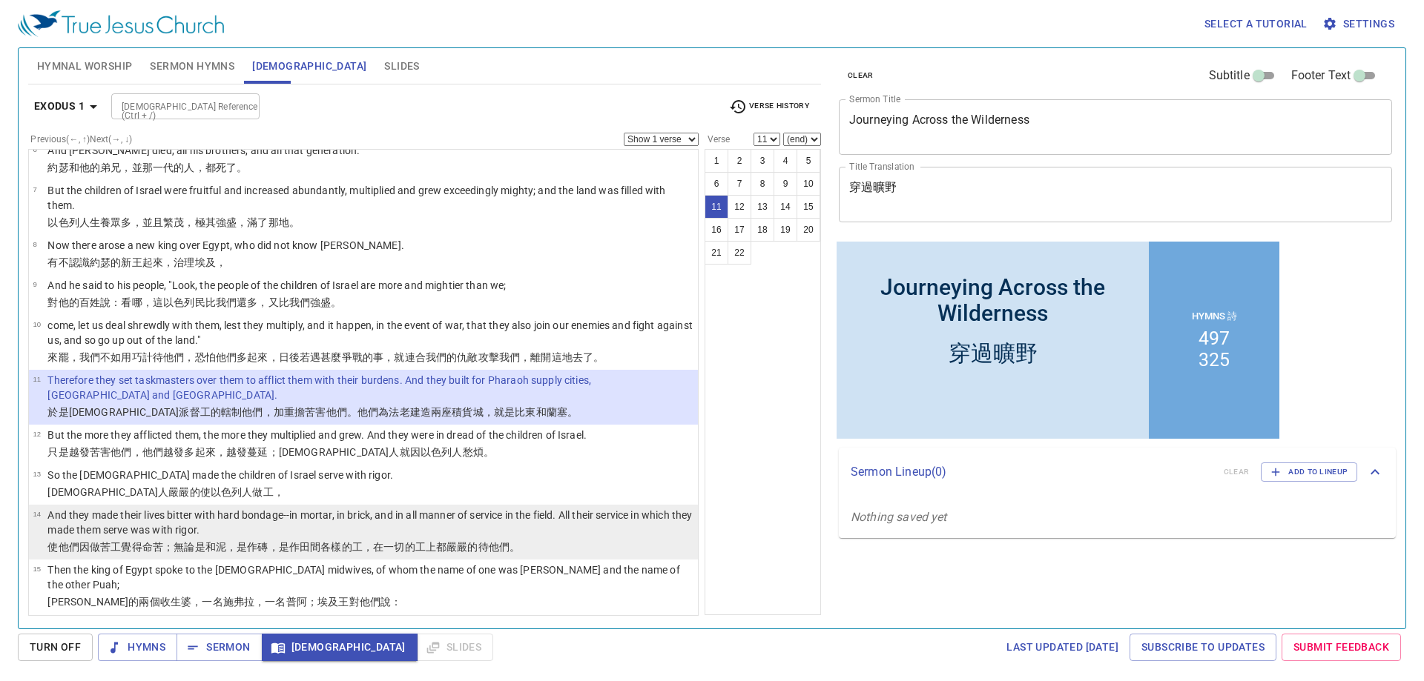
click at [194, 508] on p "And they made their lives bitter with hard bondage--in mortar, in brick, and in…" at bounding box center [370, 523] width 646 height 30
select select "14"
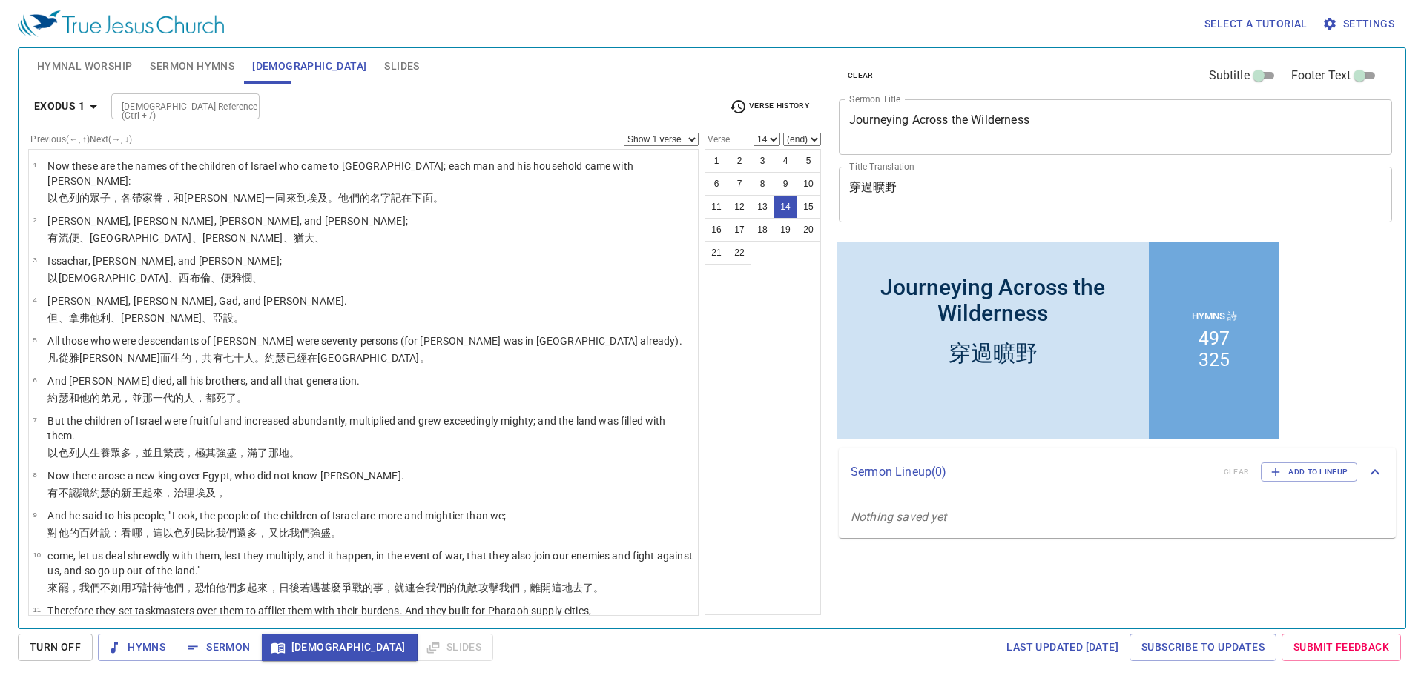
scroll to position [231, 0]
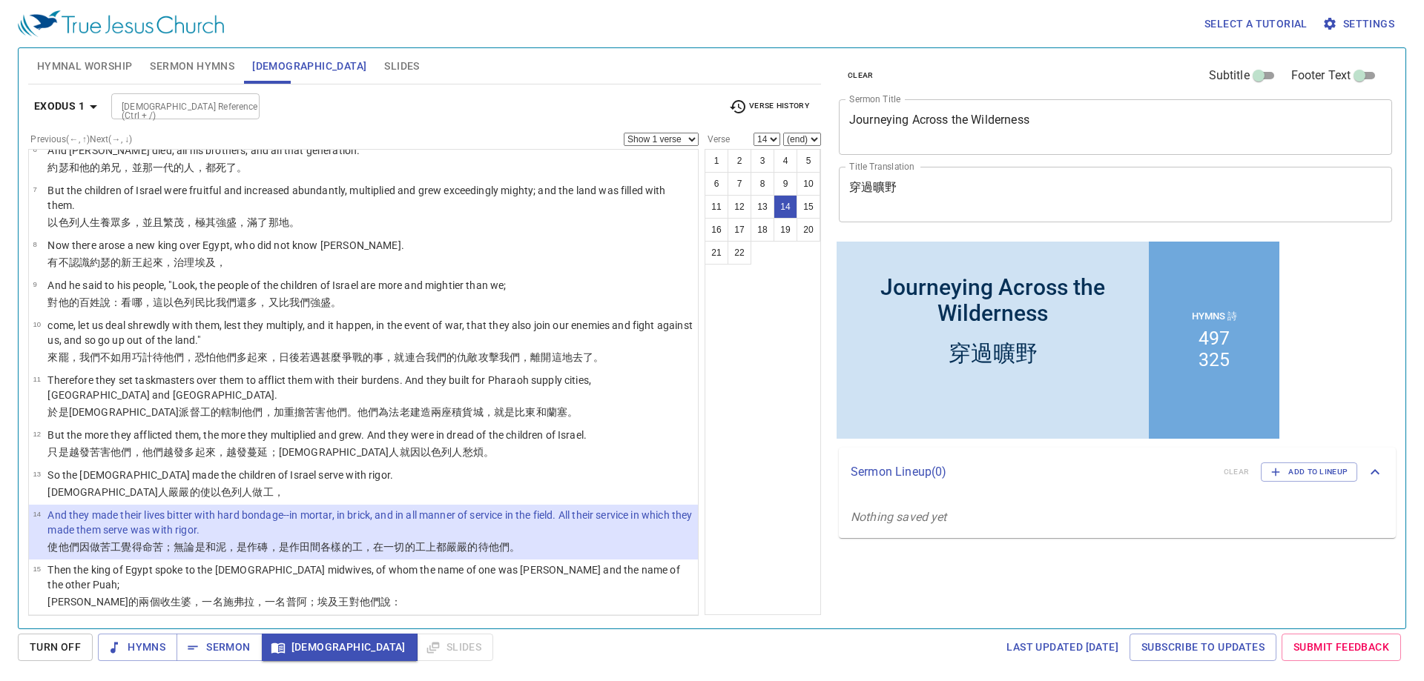
click at [119, 618] on p "and he said, "When you do the duties of a midwife for the Hebrew women, and see…" at bounding box center [370, 633] width 646 height 30
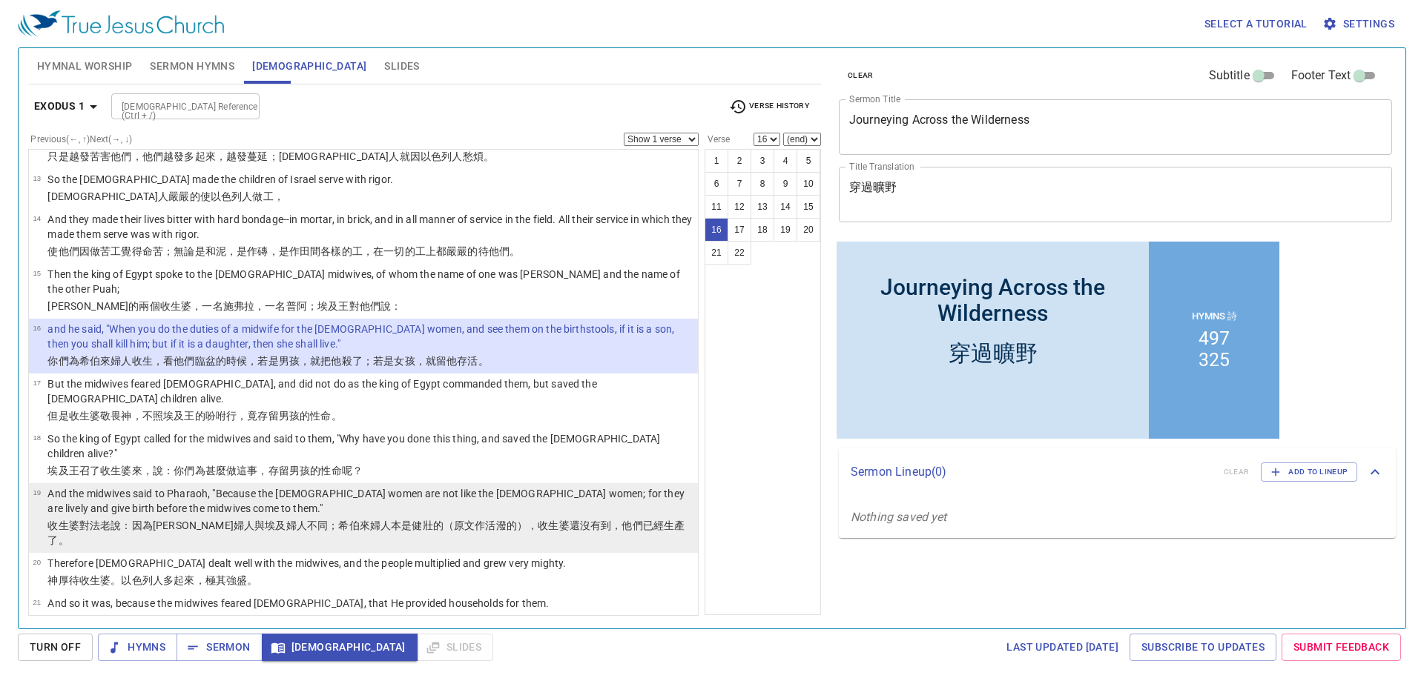
scroll to position [531, 0]
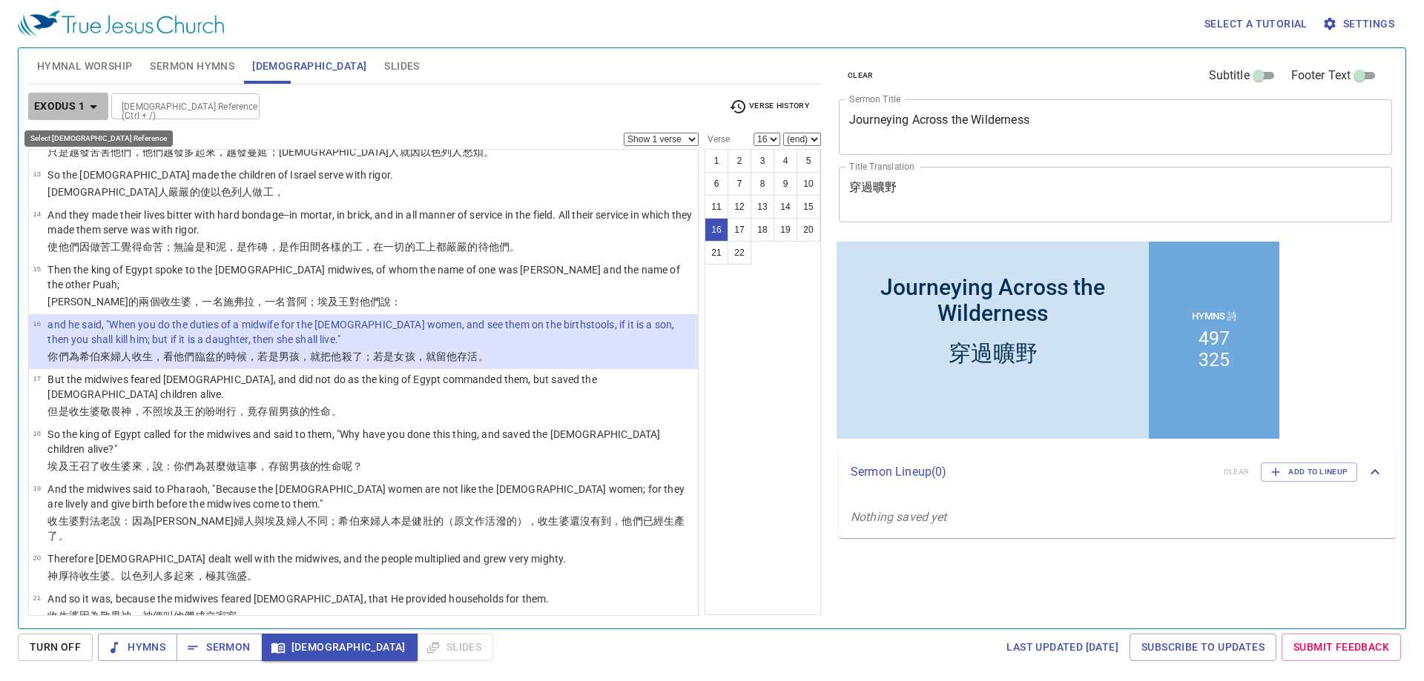
click at [89, 113] on icon "button" at bounding box center [94, 107] width 18 height 18
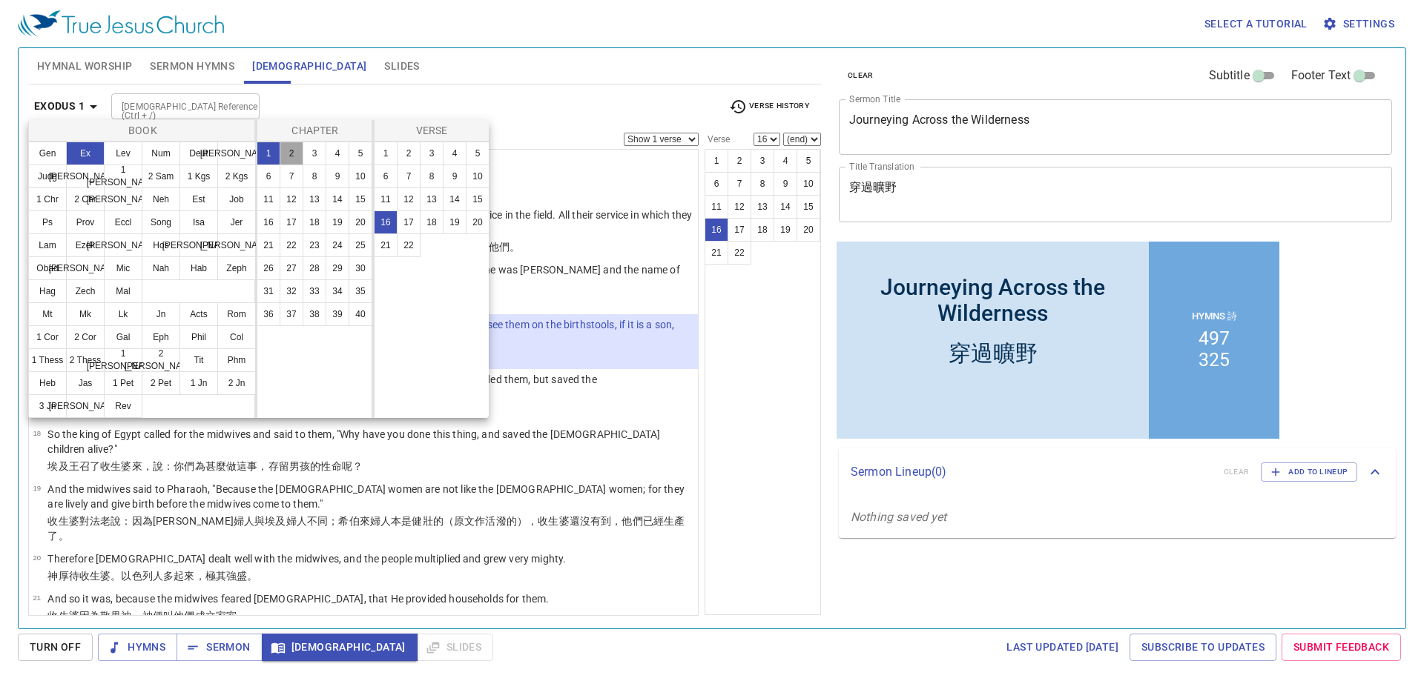
click at [293, 153] on button "2" at bounding box center [292, 154] width 24 height 24
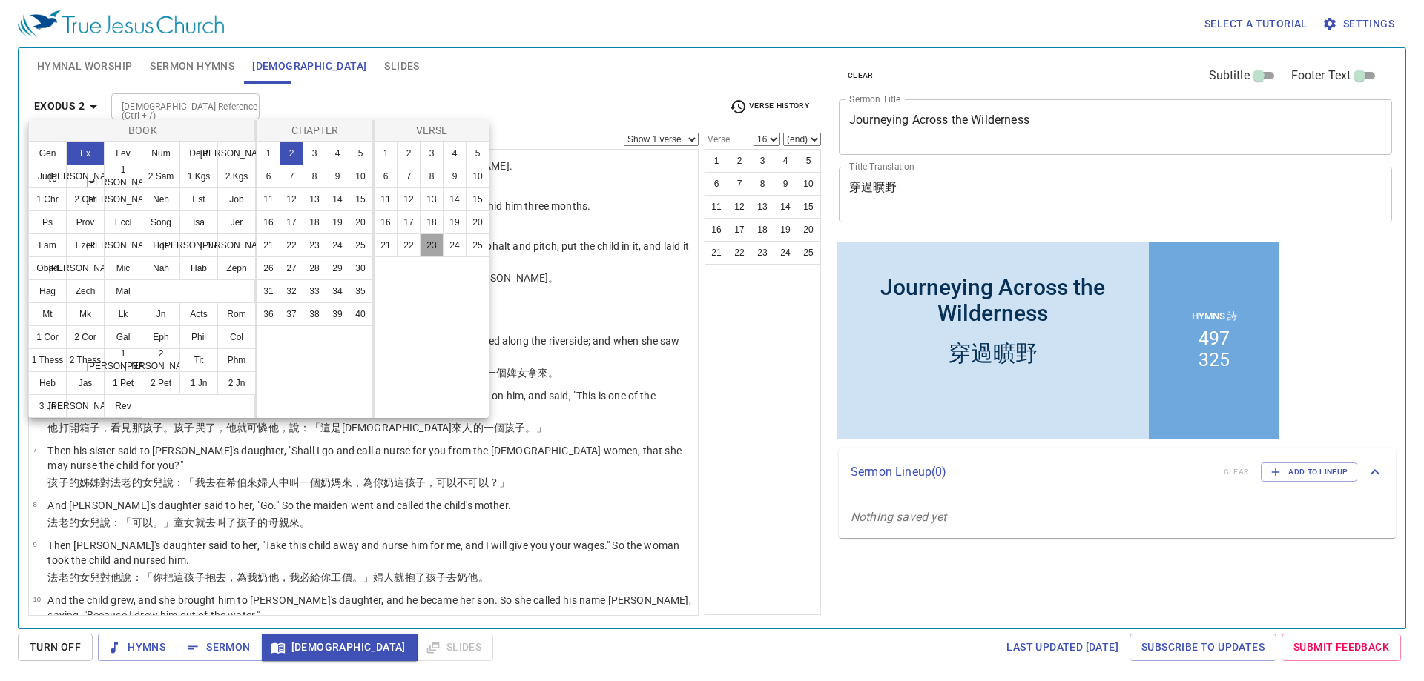
click at [431, 243] on button "23" at bounding box center [432, 246] width 24 height 24
select select "23"
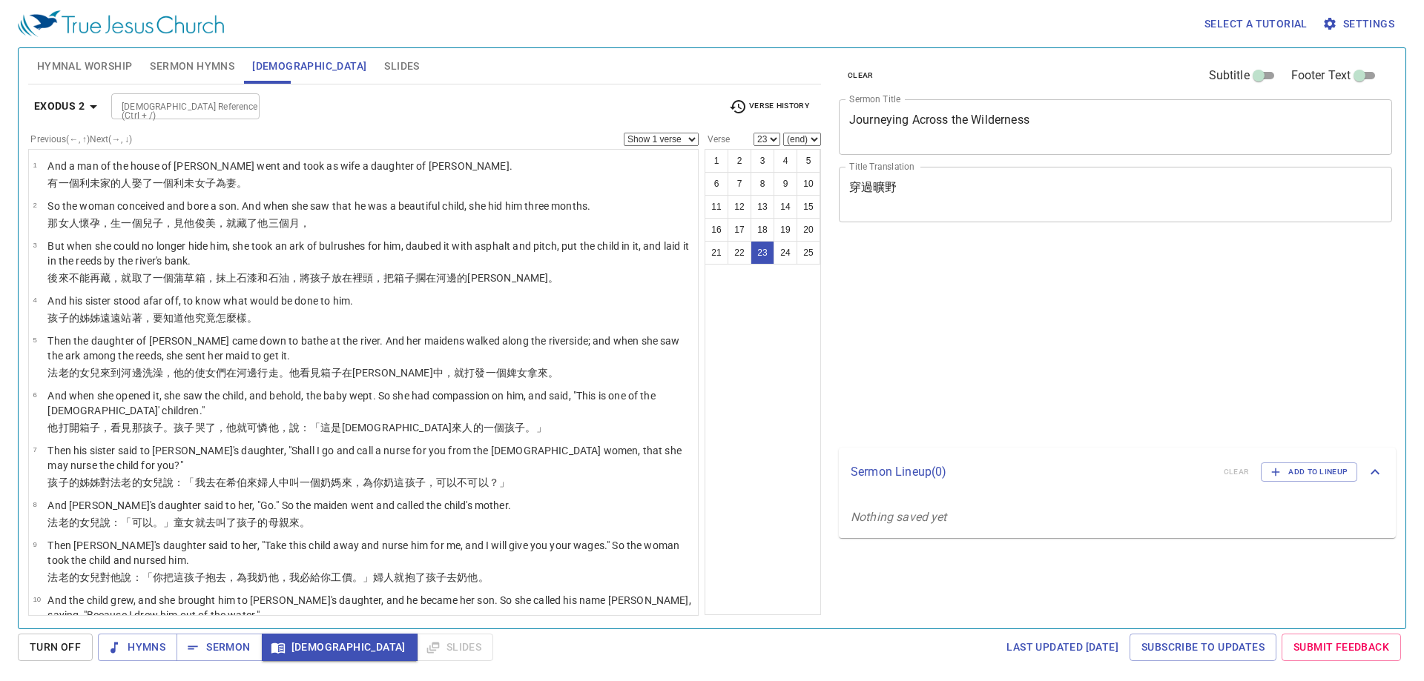
select select "23"
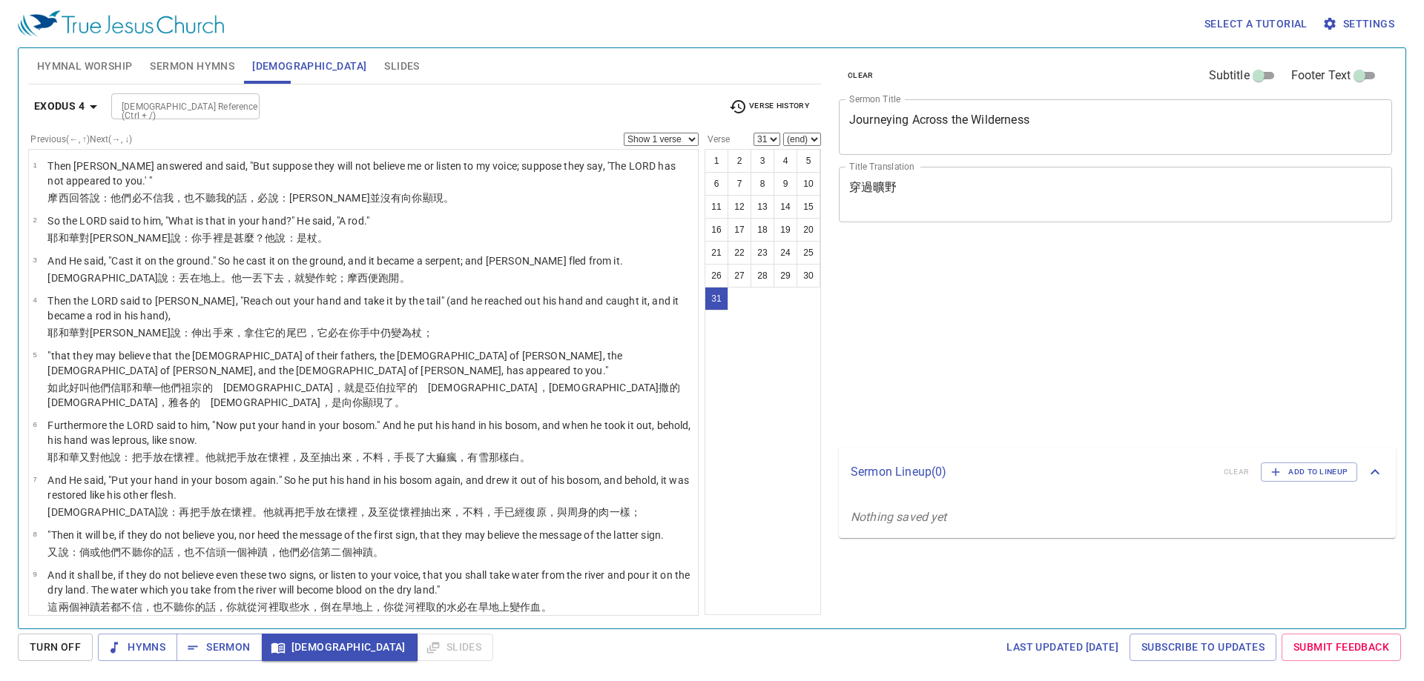
select select "31"
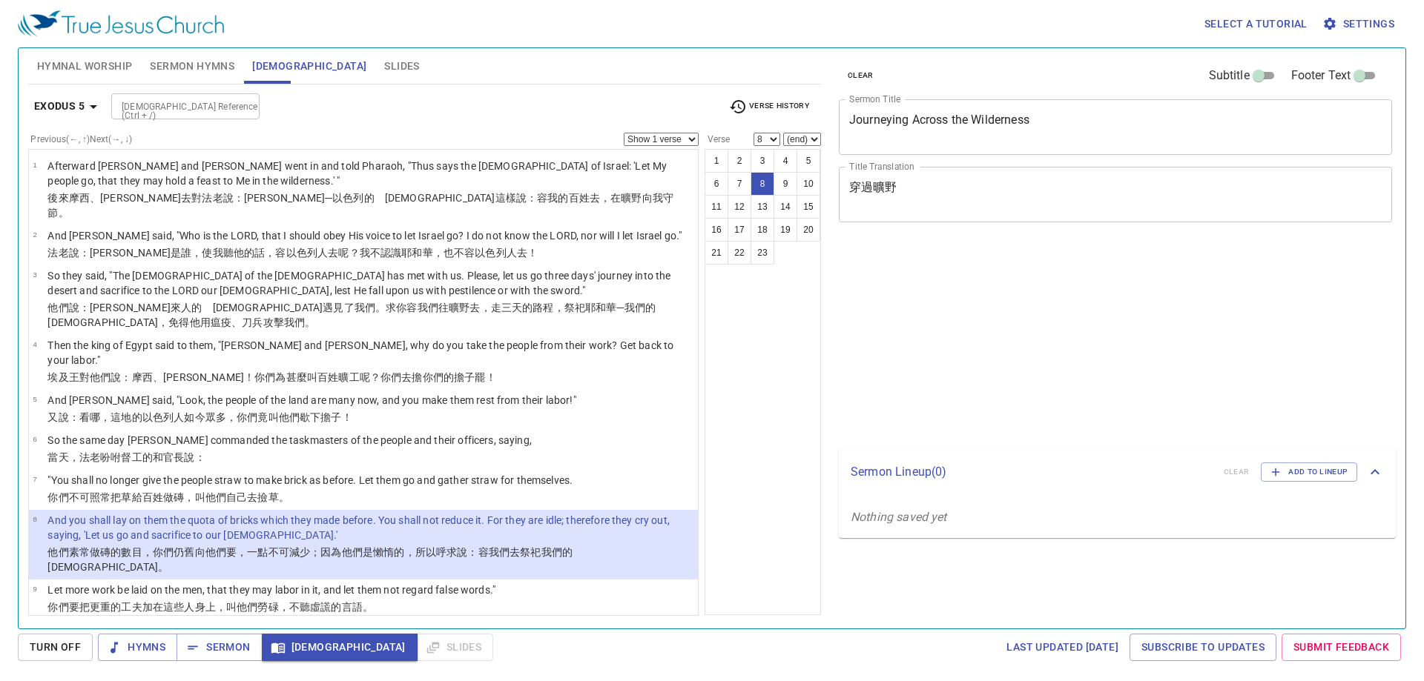
select select "8"
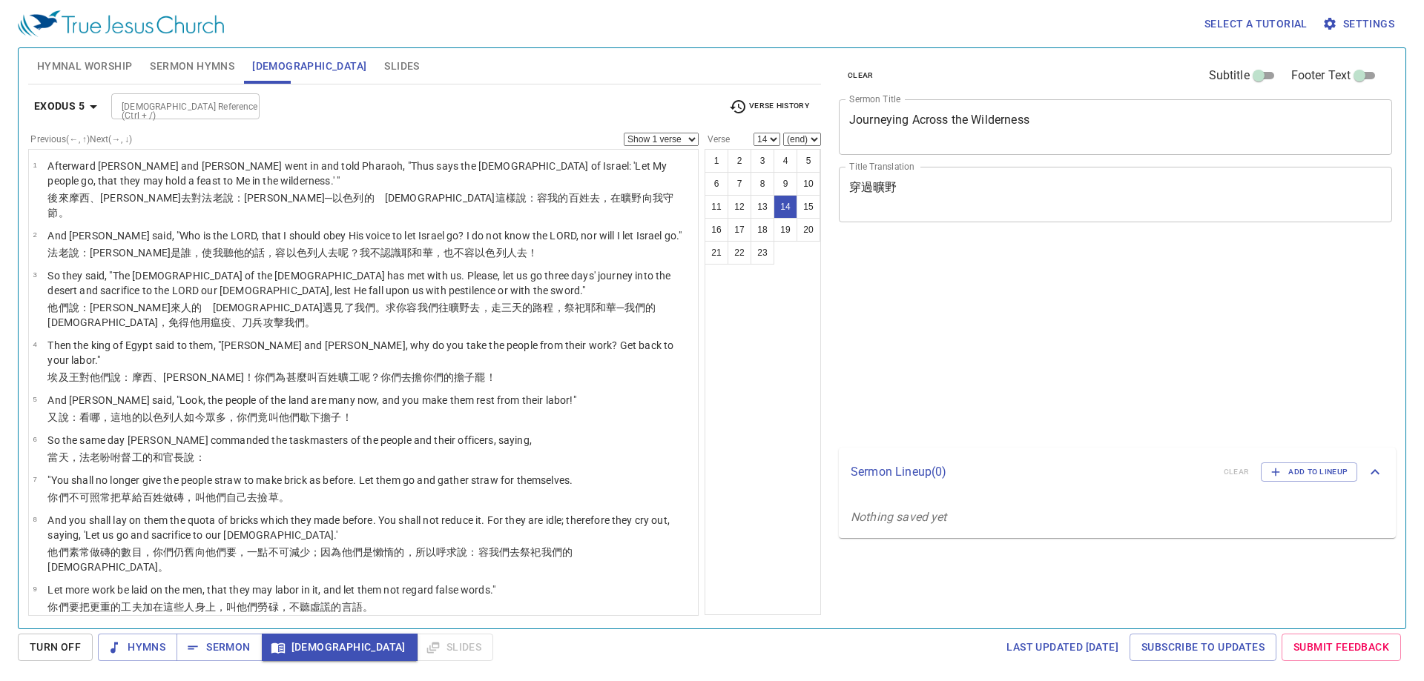
select select "14"
select select "21"
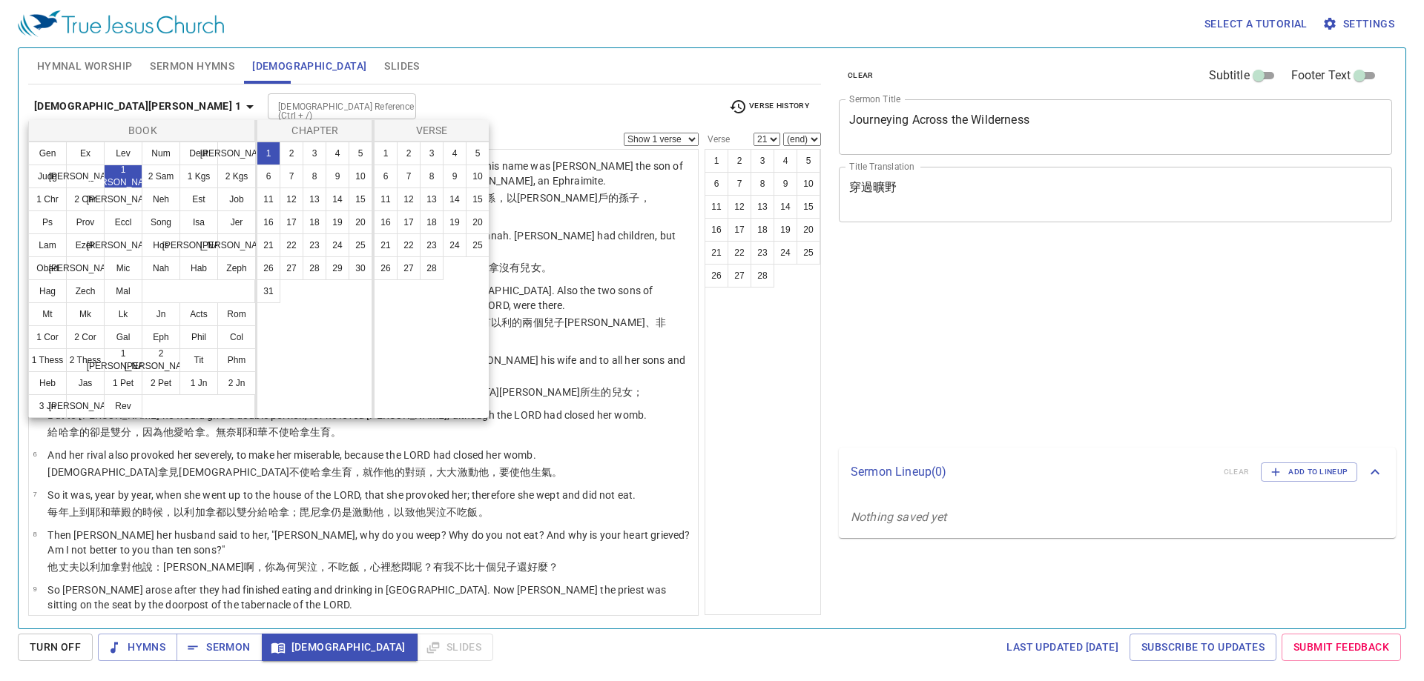
select select "21"
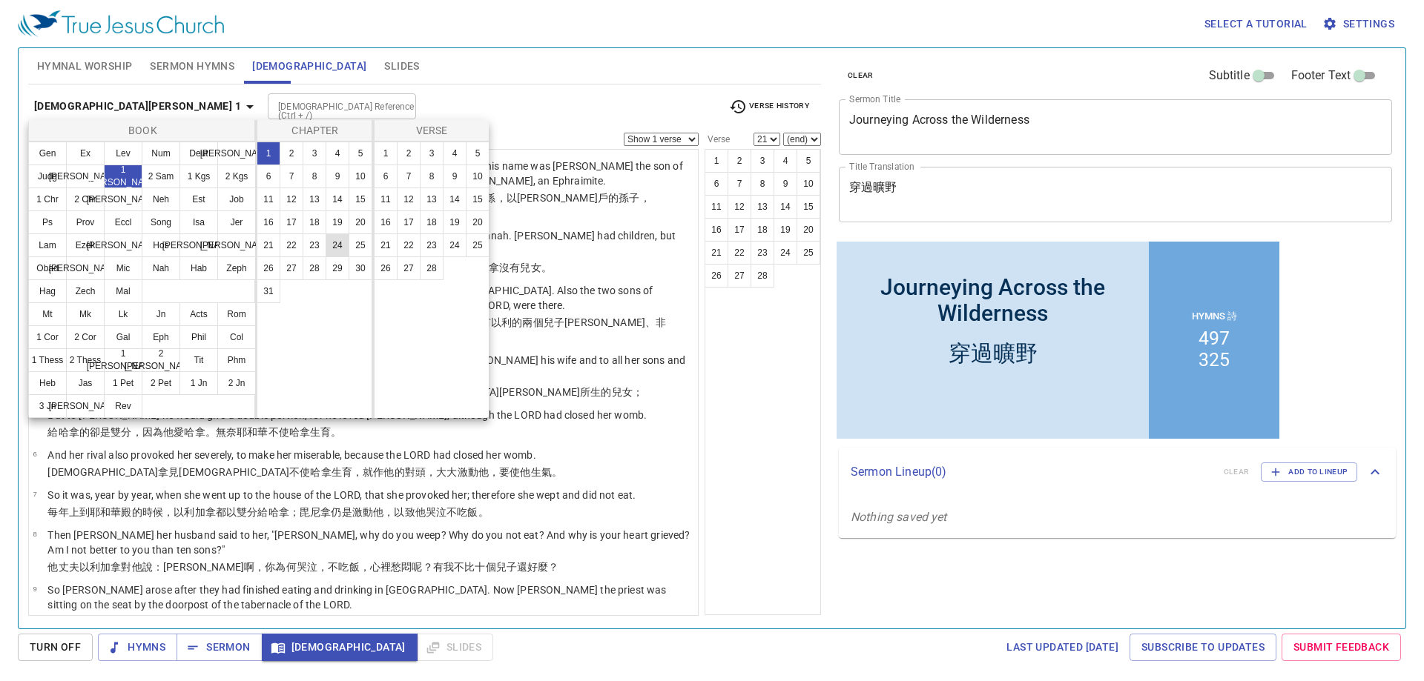
click at [336, 249] on button "24" at bounding box center [338, 246] width 24 height 24
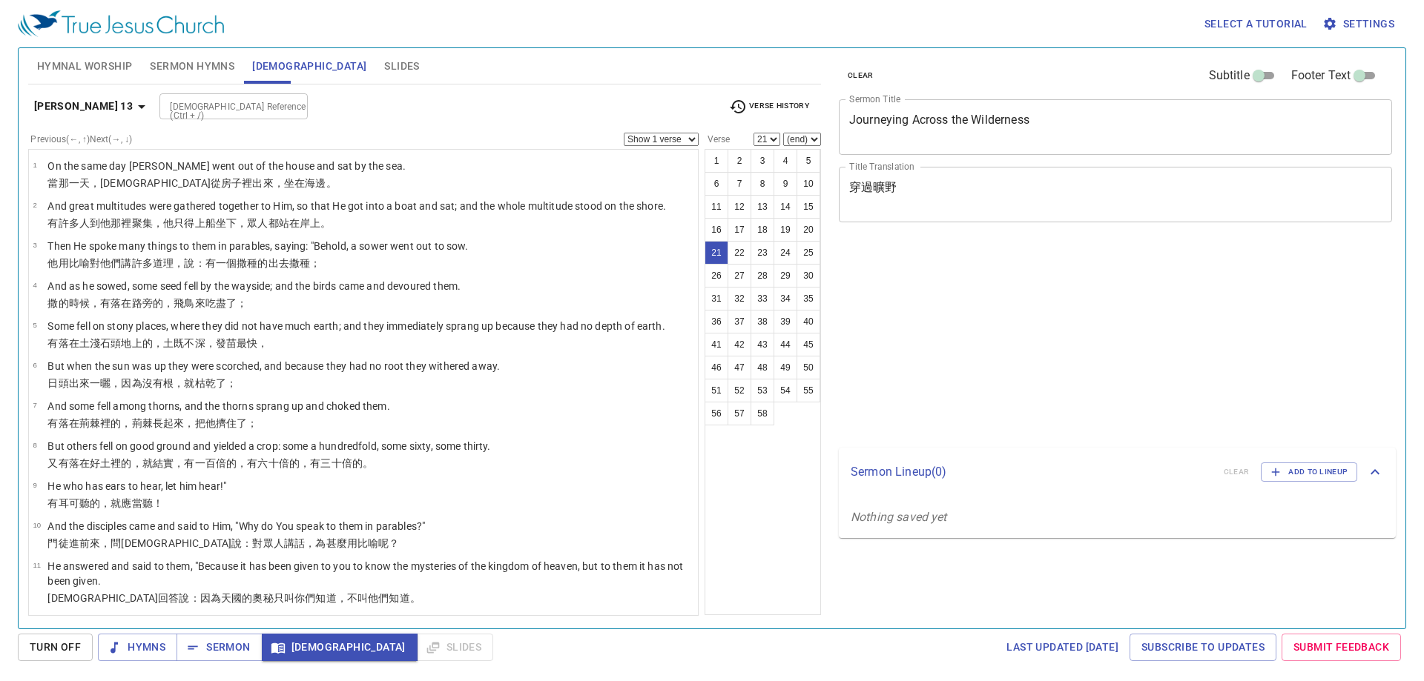
select select "21"
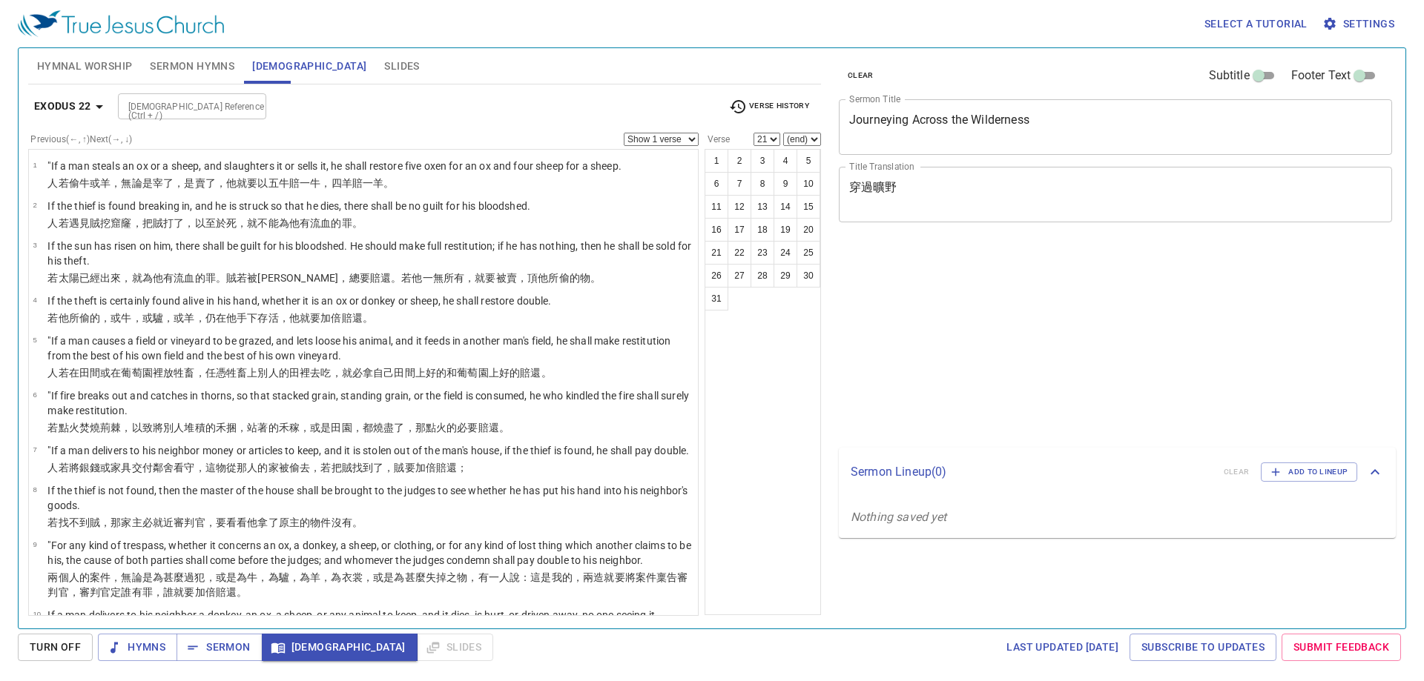
select select "21"
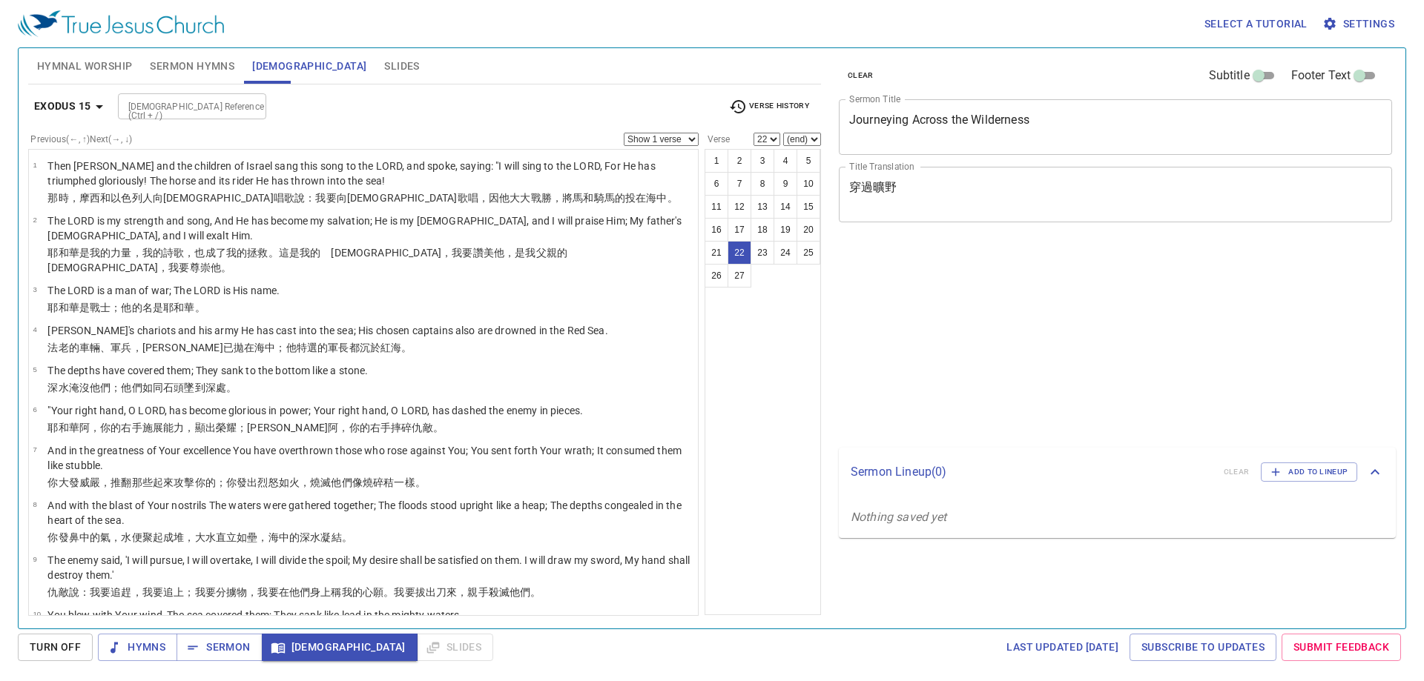
select select "22"
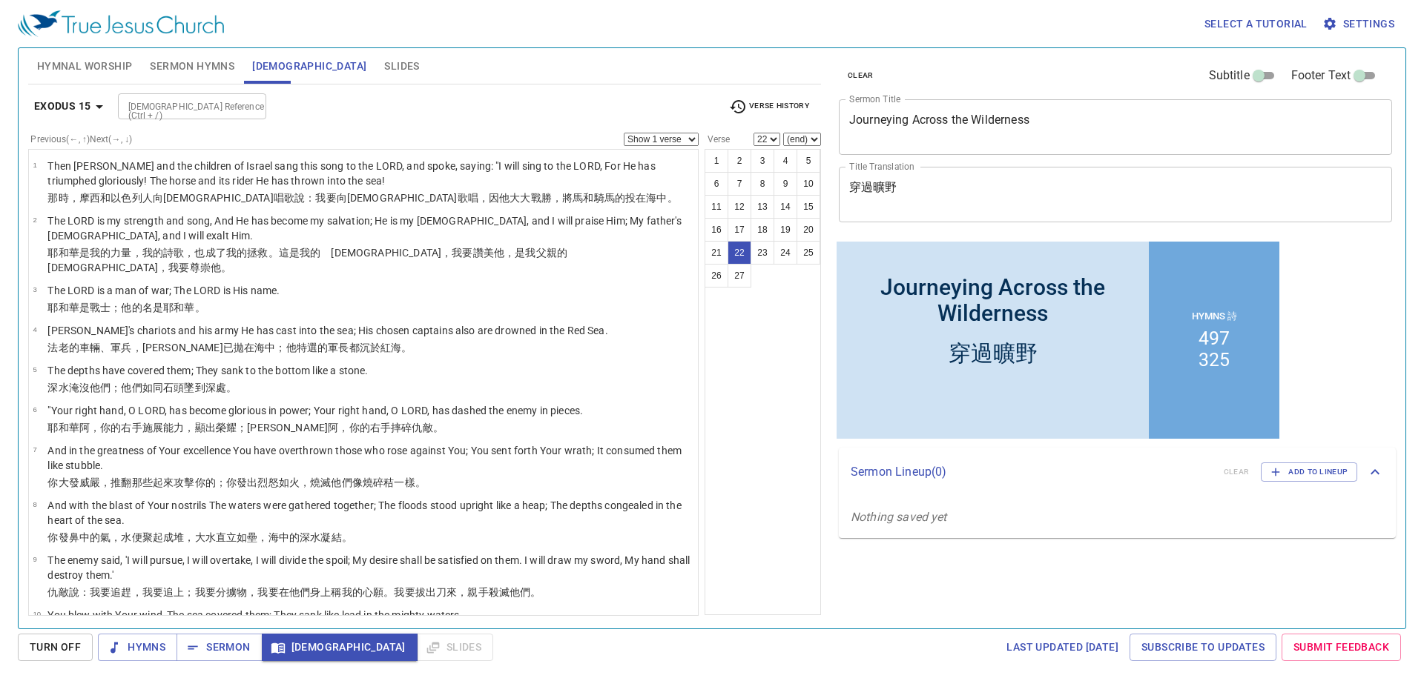
scroll to position [790, 0]
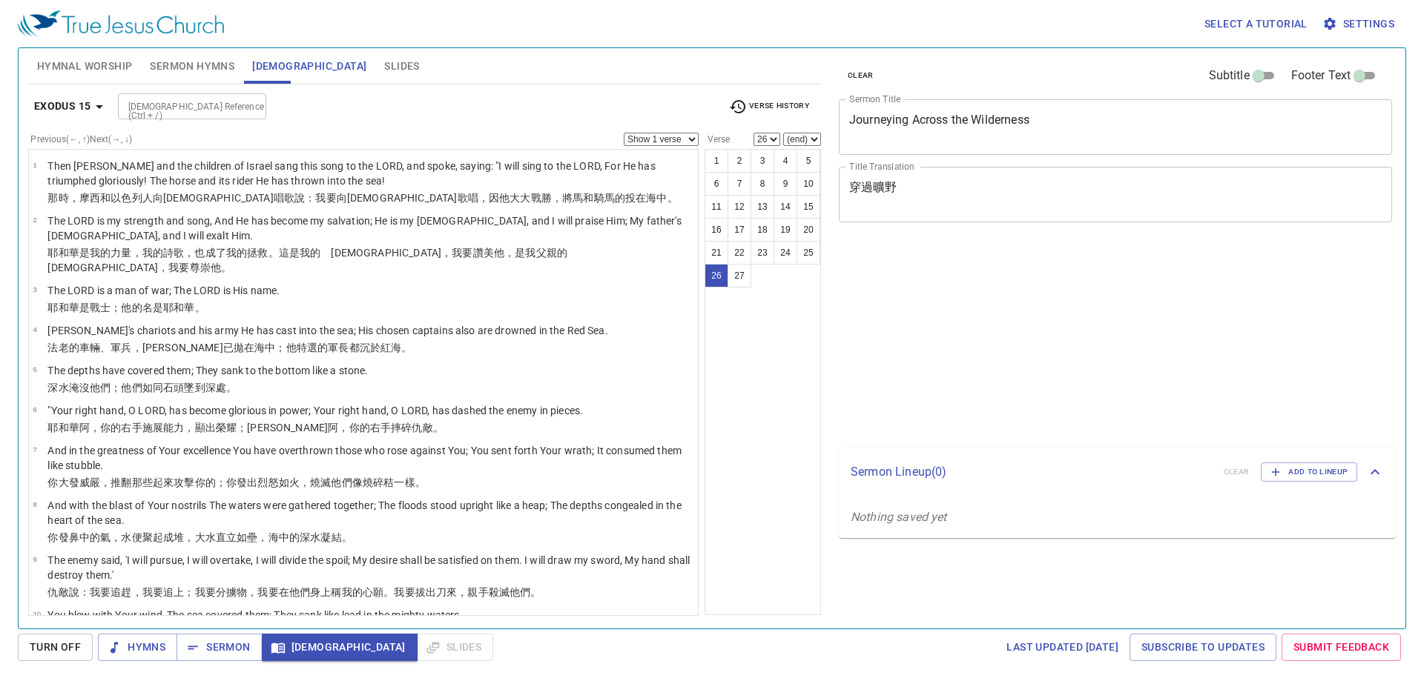
select select "26"
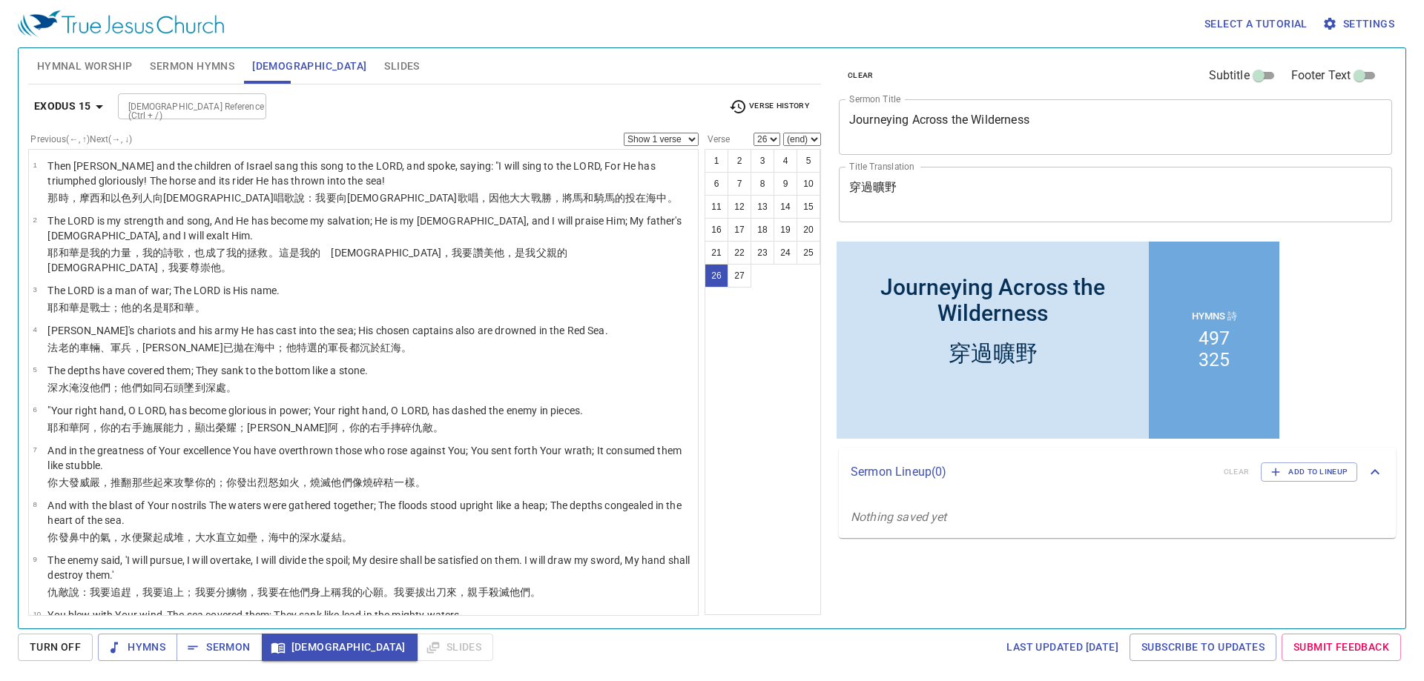
scroll to position [850, 0]
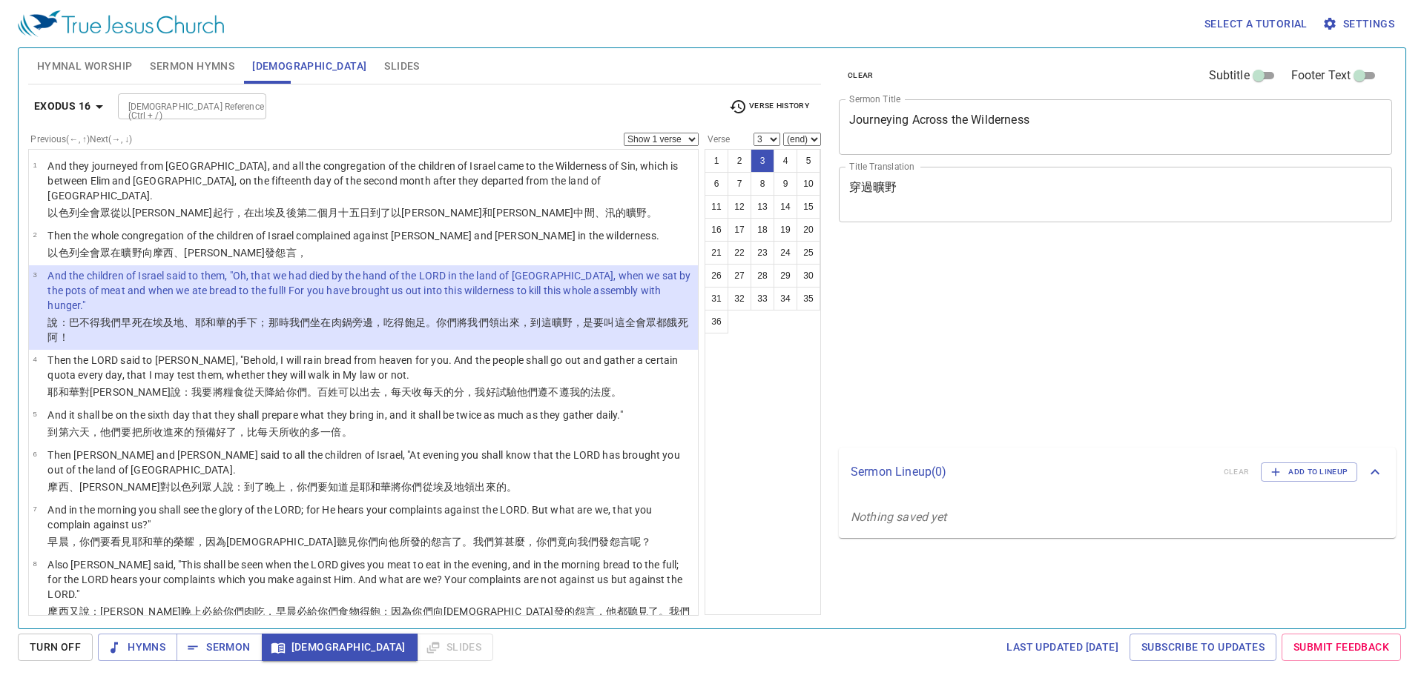
select select "3"
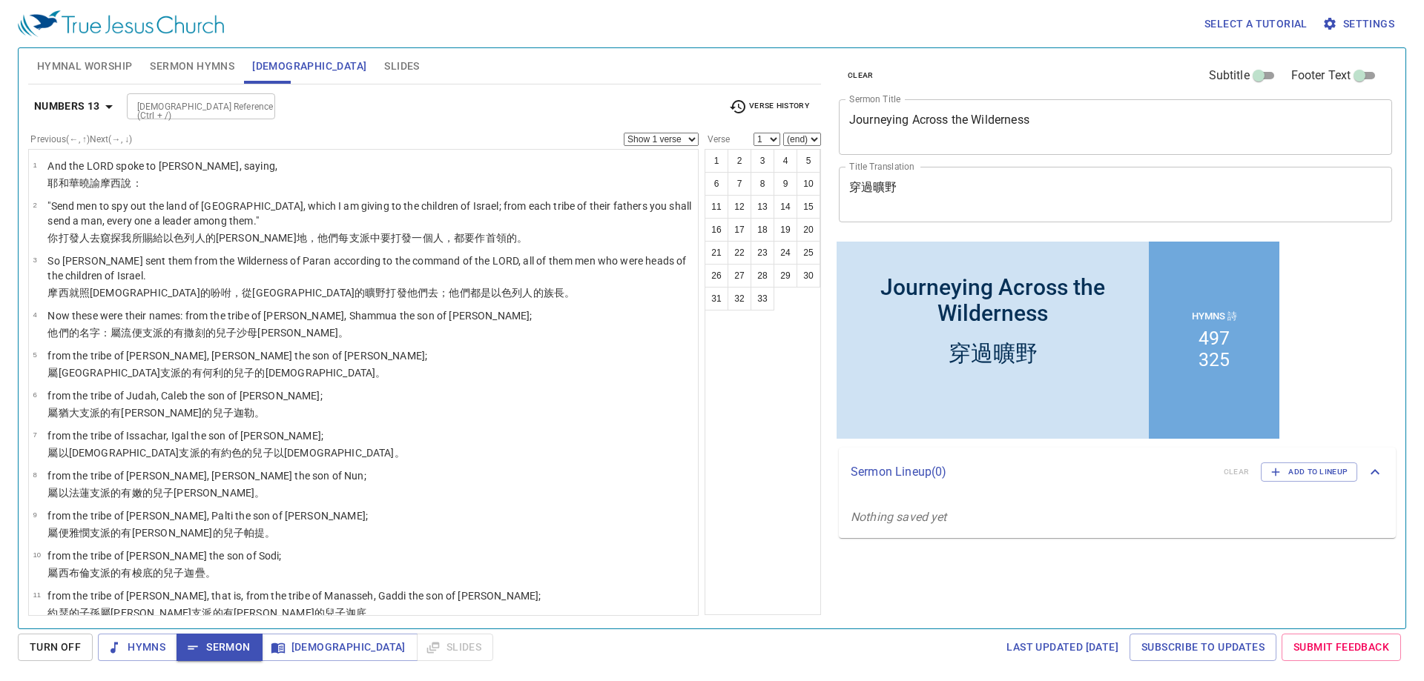
scroll to position [1014, 0]
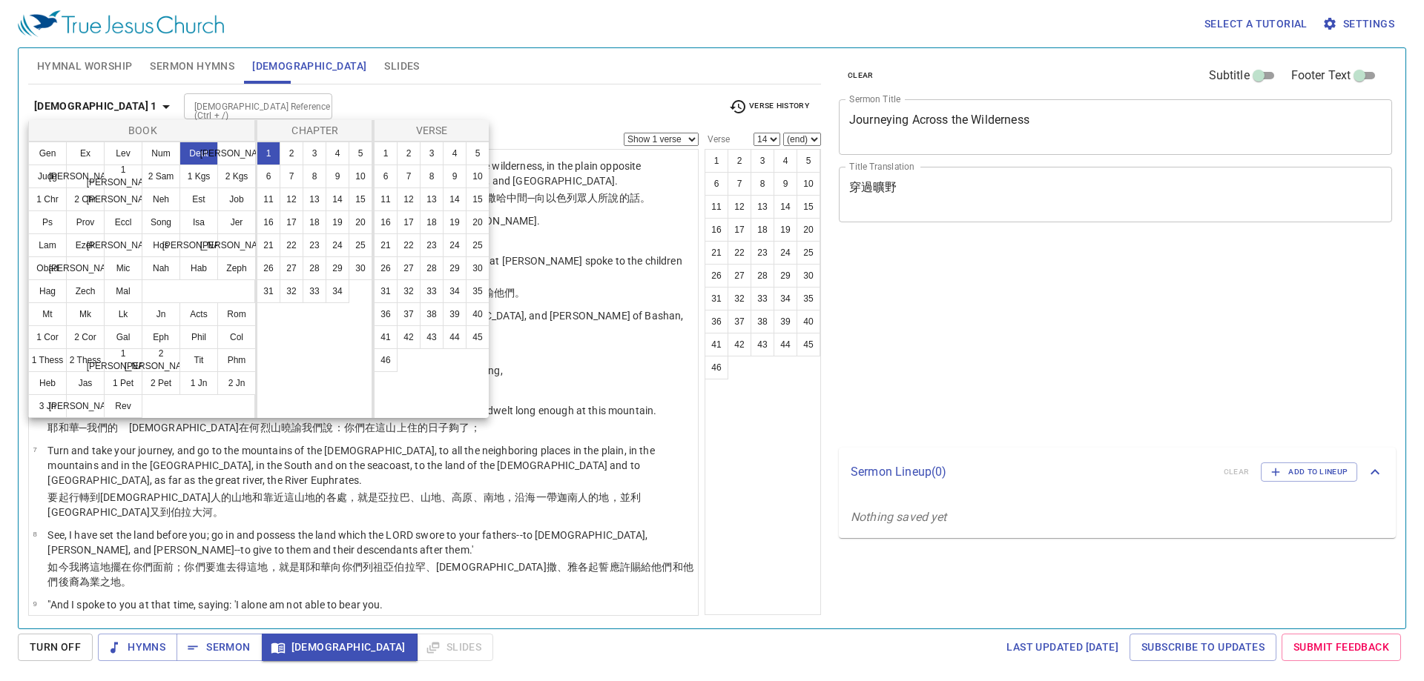
select select "14"
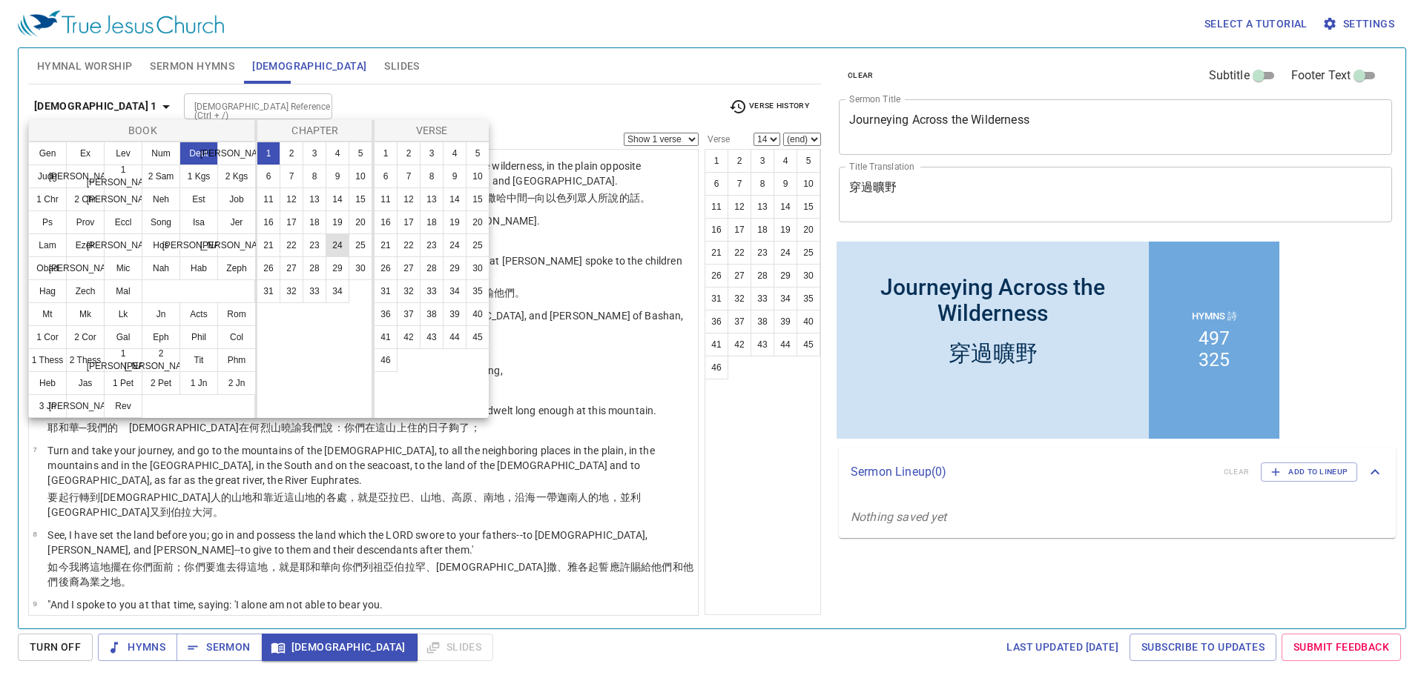
click at [334, 272] on button "29" at bounding box center [338, 269] width 24 height 24
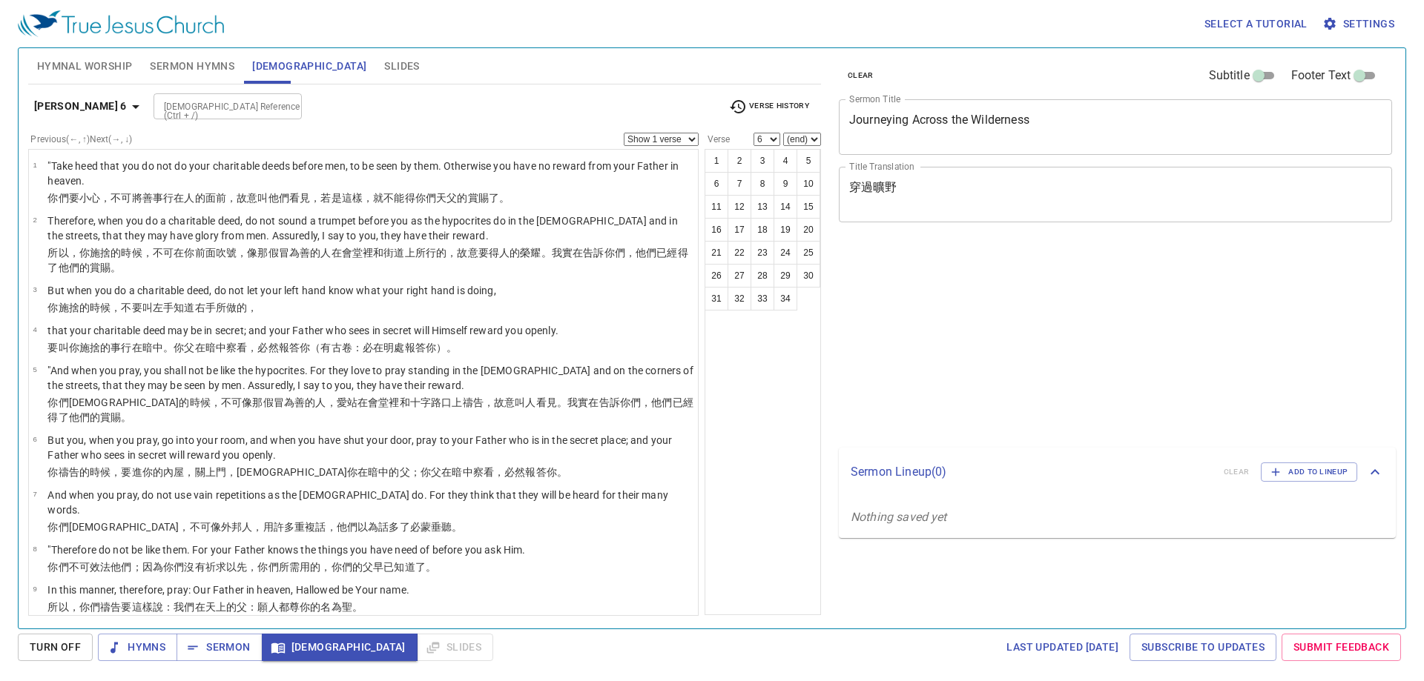
select select "6"
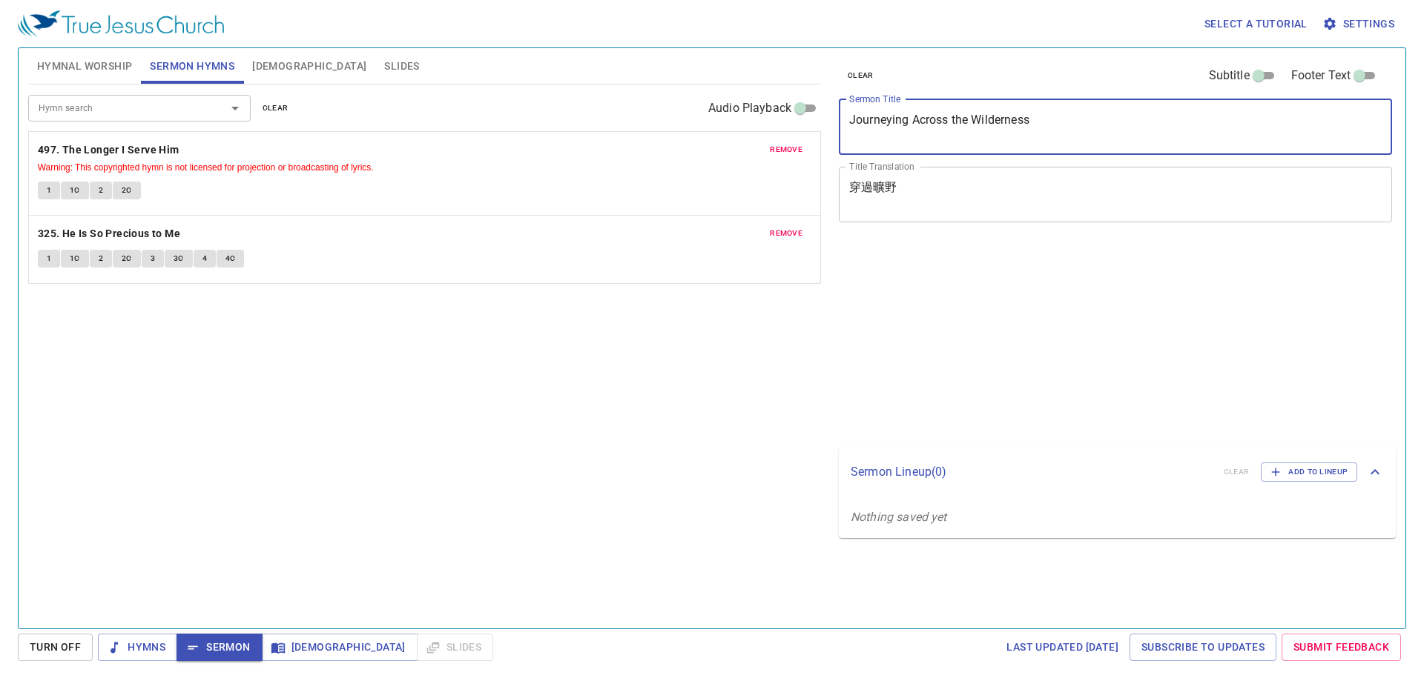
click at [935, 119] on textarea "Journeying Across the Wilderness" at bounding box center [1115, 127] width 532 height 28
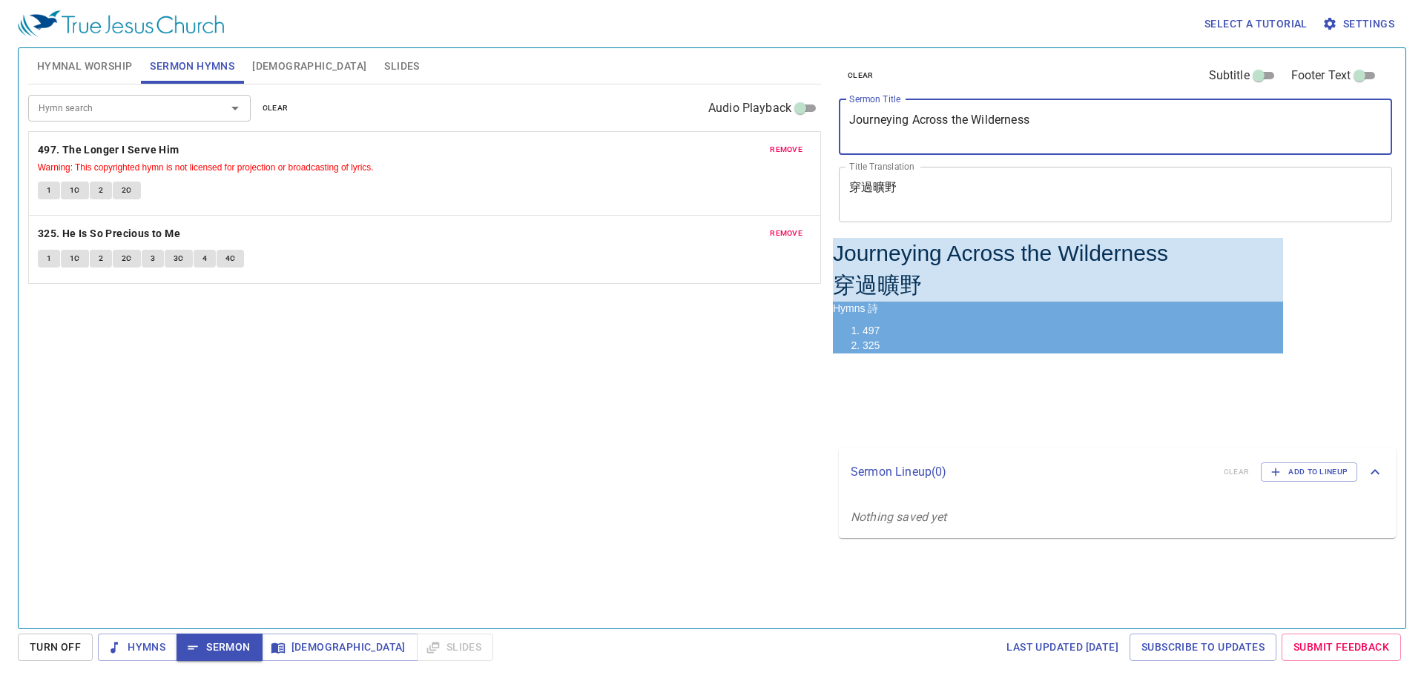
click at [911, 123] on textarea "Journeying Across the Wilderness" at bounding box center [1115, 127] width 532 height 28
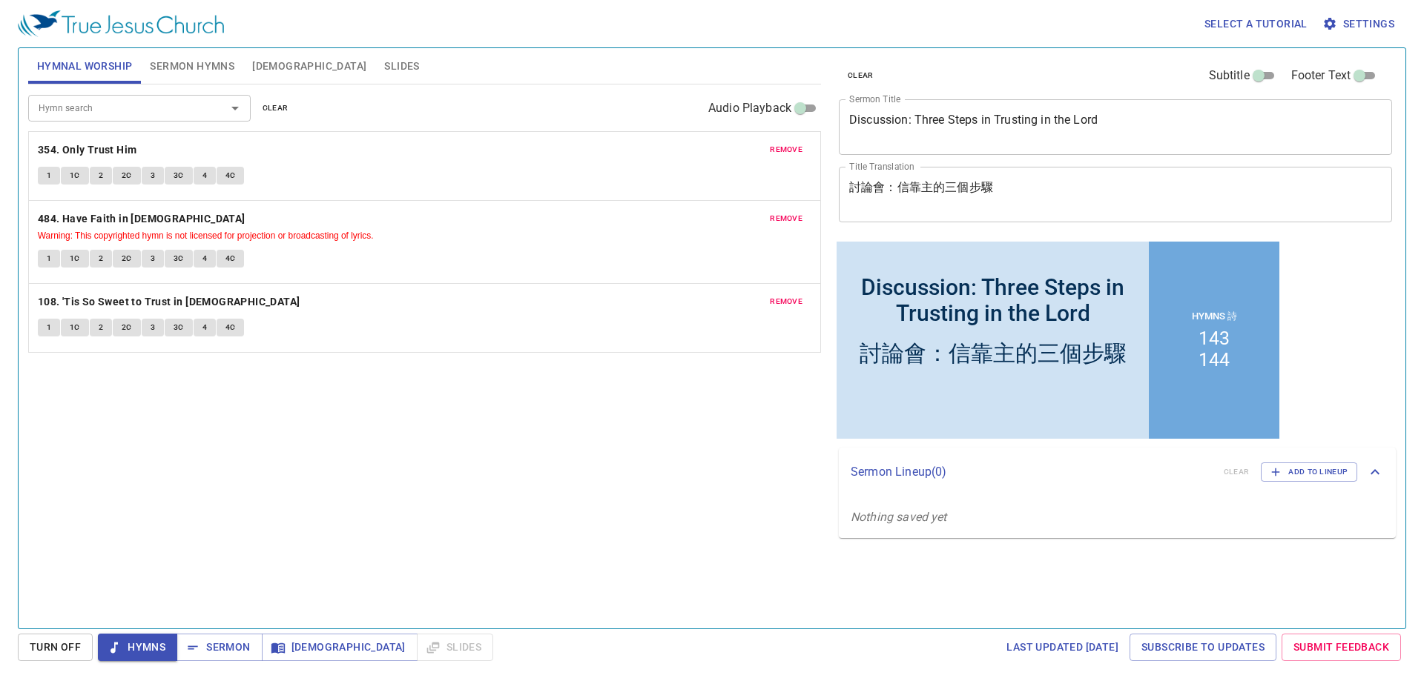
click at [406, 537] on div "Hymn search Hymn search clear Audio Playback remove 354. Only Trust Him 1 1C 2 …" at bounding box center [424, 351] width 793 height 532
